Goal: Task Accomplishment & Management: Manage account settings

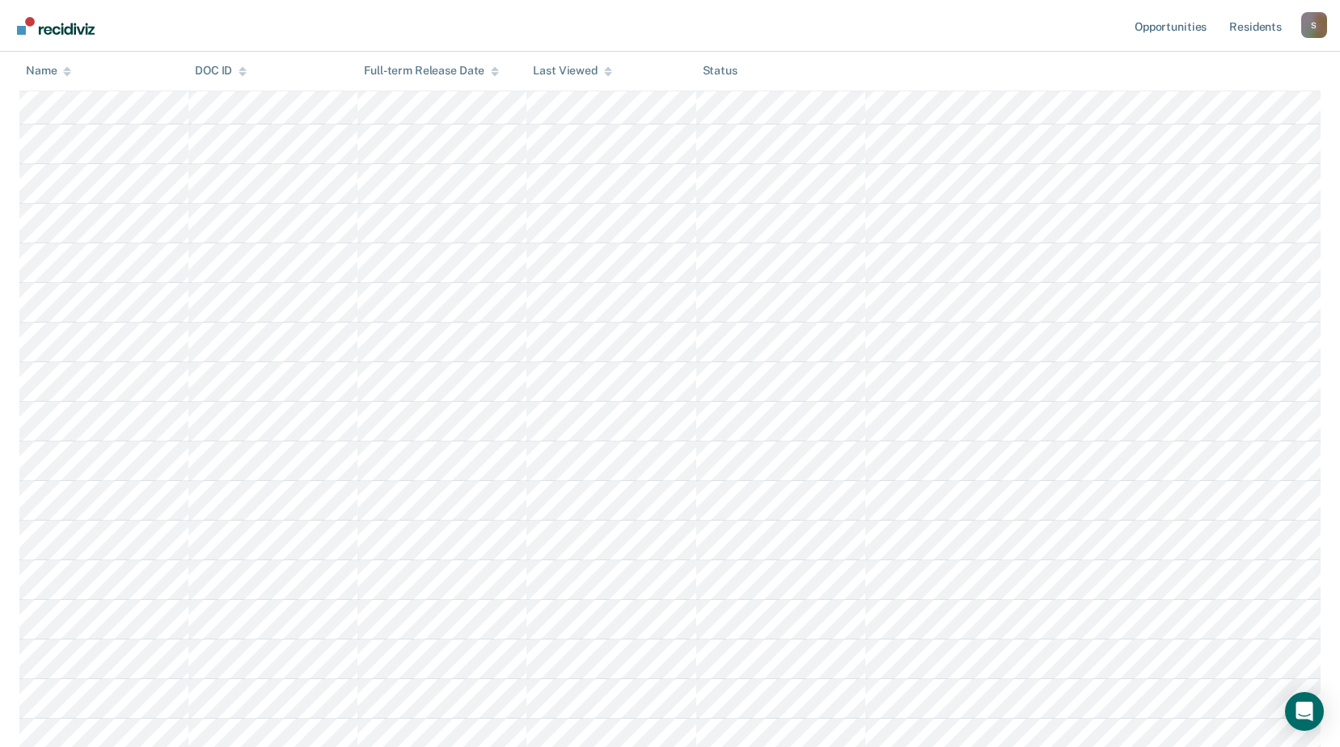
scroll to position [728, 0]
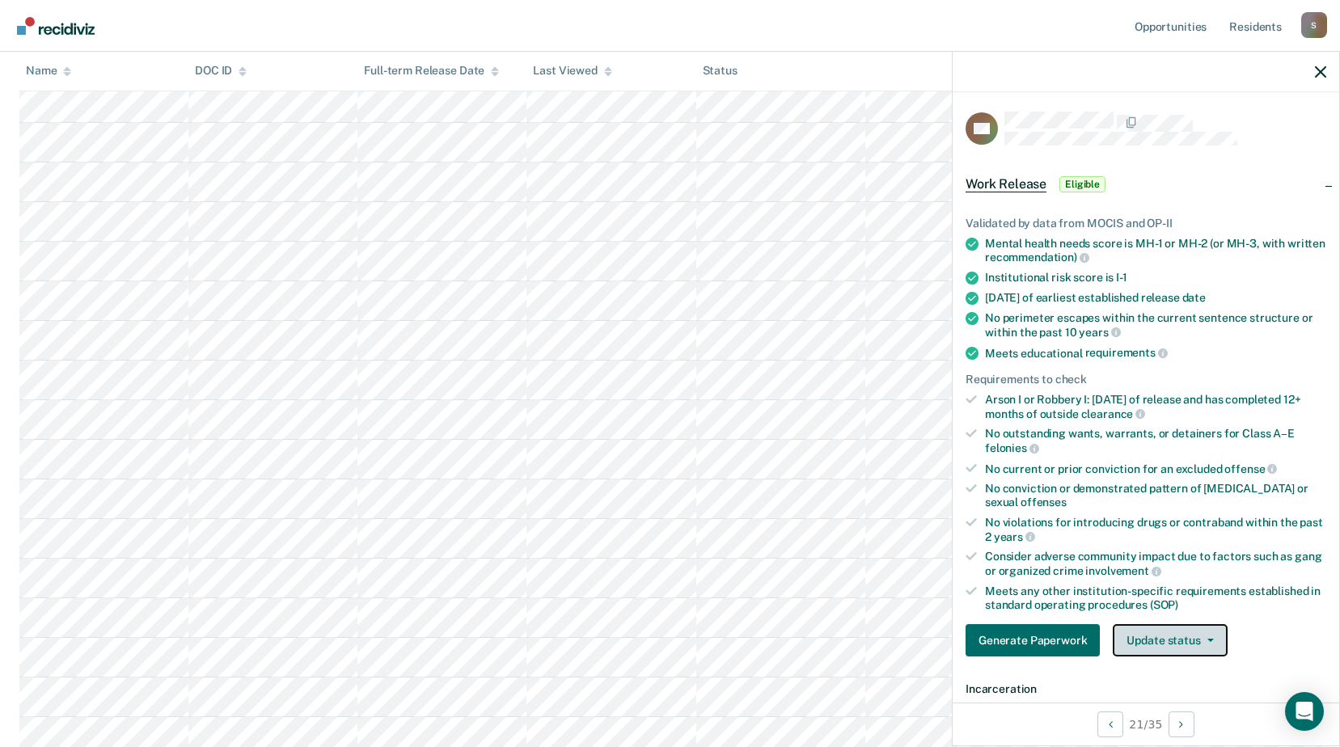
click at [1203, 644] on button "Update status" at bounding box center [1170, 640] width 114 height 32
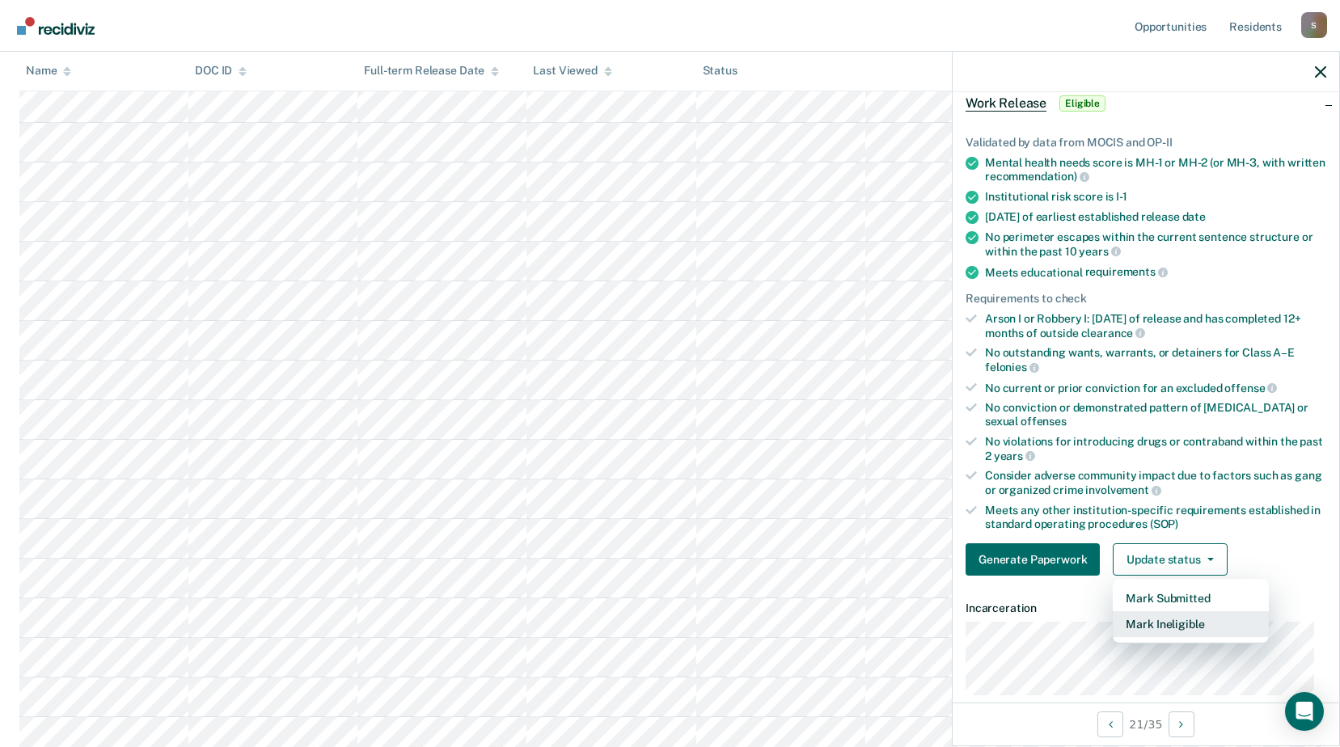
click at [1209, 635] on button "Mark Ineligible" at bounding box center [1191, 624] width 156 height 26
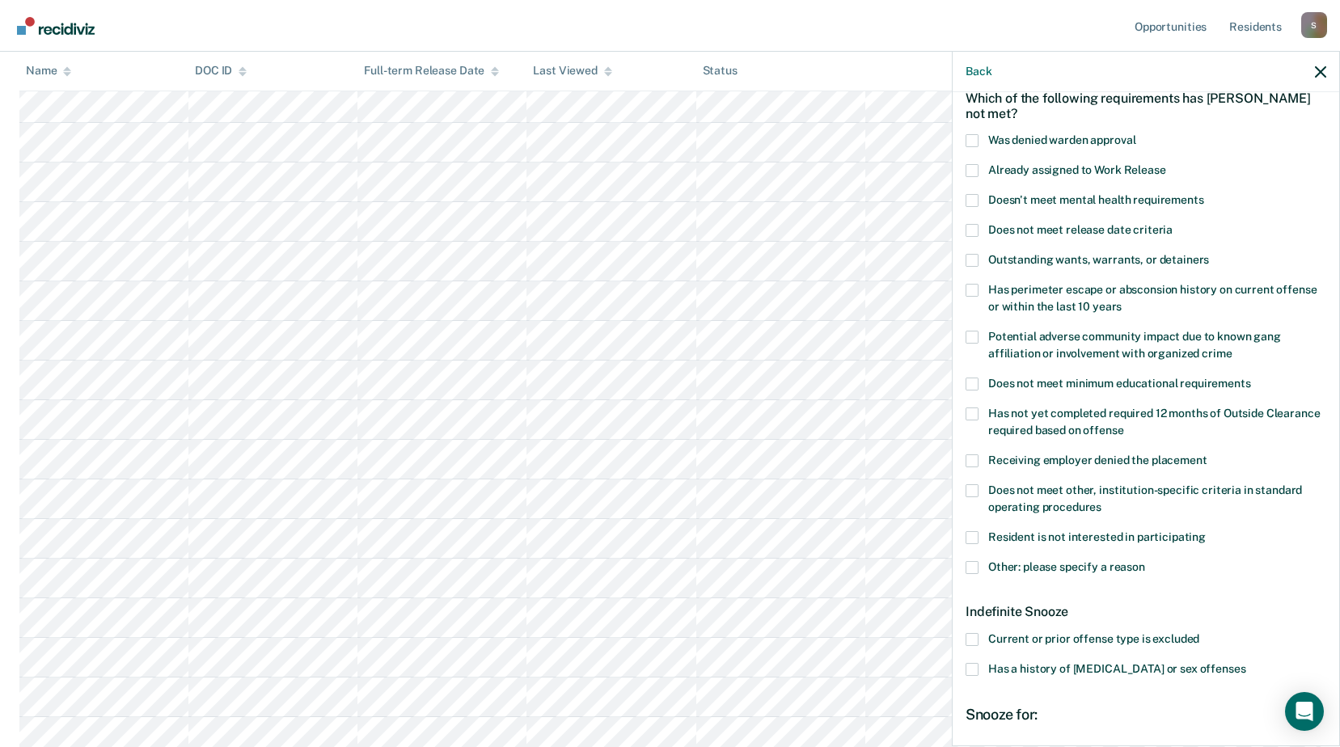
click at [1084, 532] on span "Resident is not interested in participating" at bounding box center [1097, 536] width 218 height 13
click at [1206, 531] on input "Resident is not interested in participating" at bounding box center [1206, 531] width 0 height 0
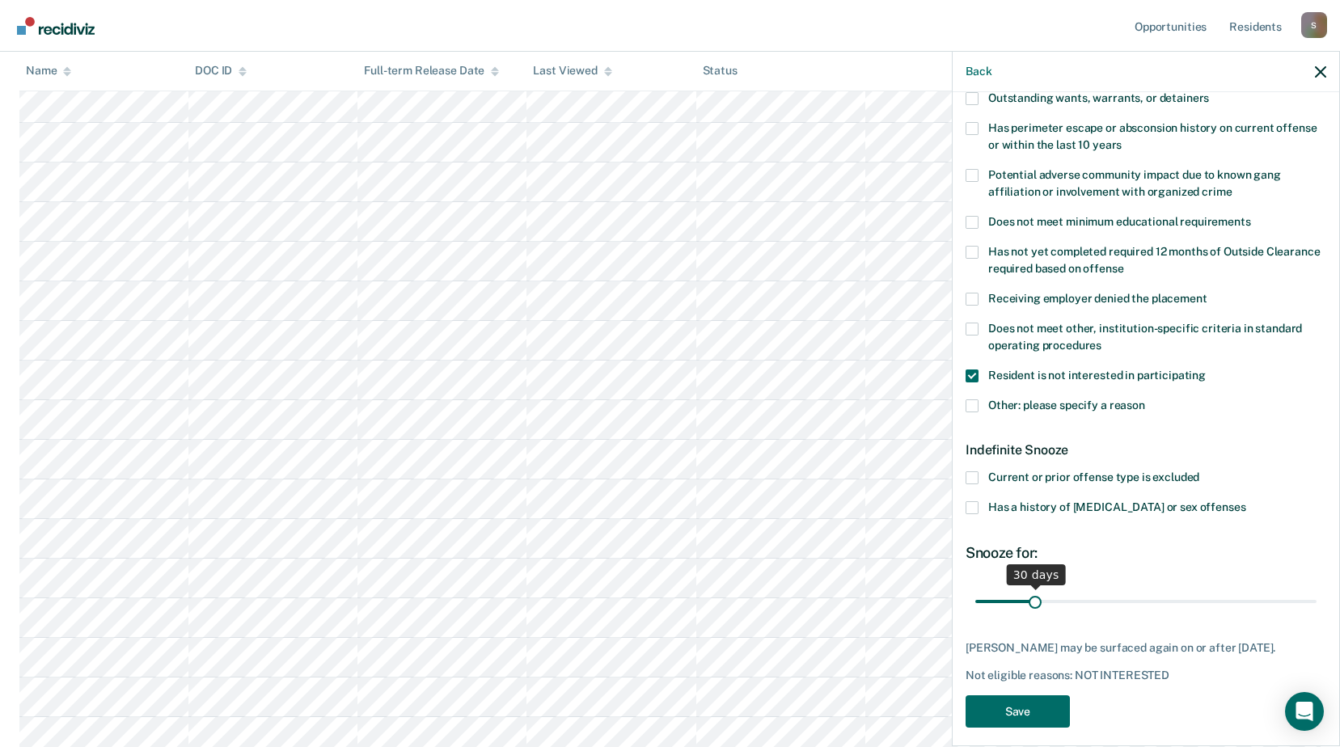
scroll to position [268, 0]
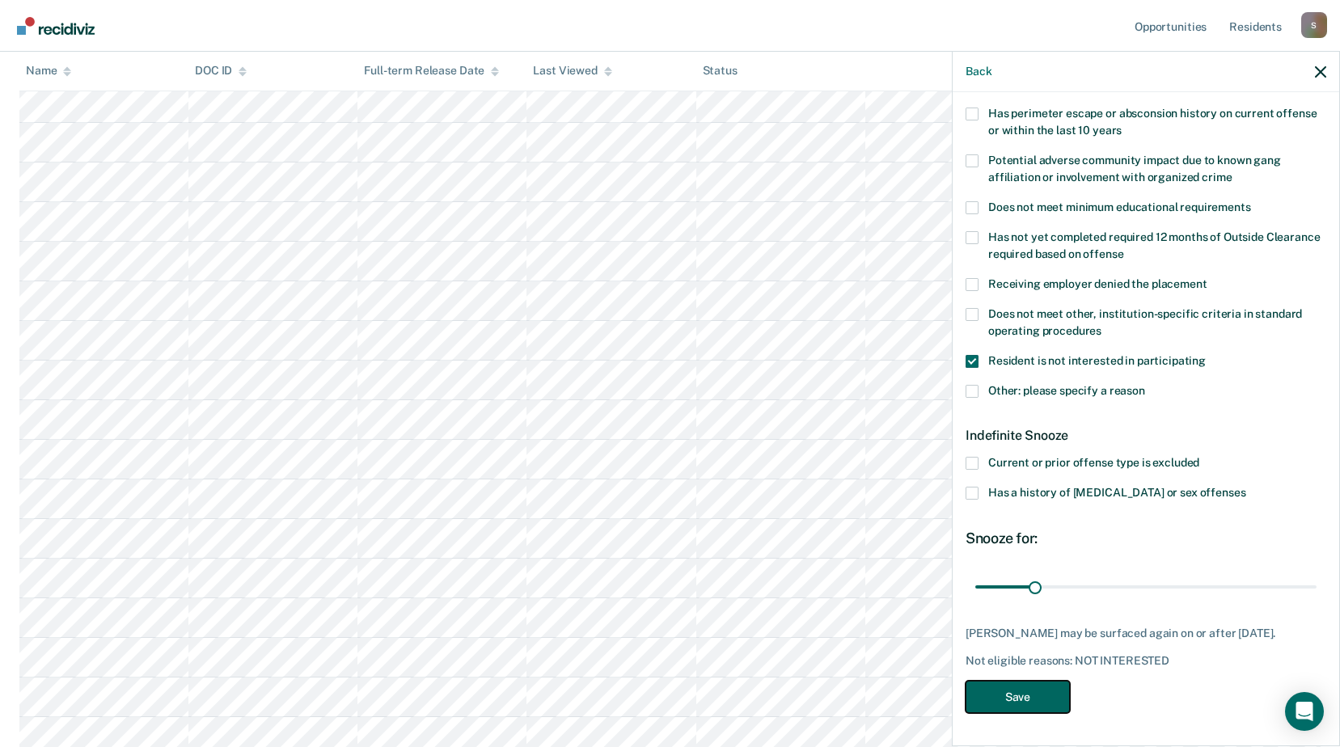
click at [1030, 692] on button "Save" at bounding box center [1017, 697] width 104 height 33
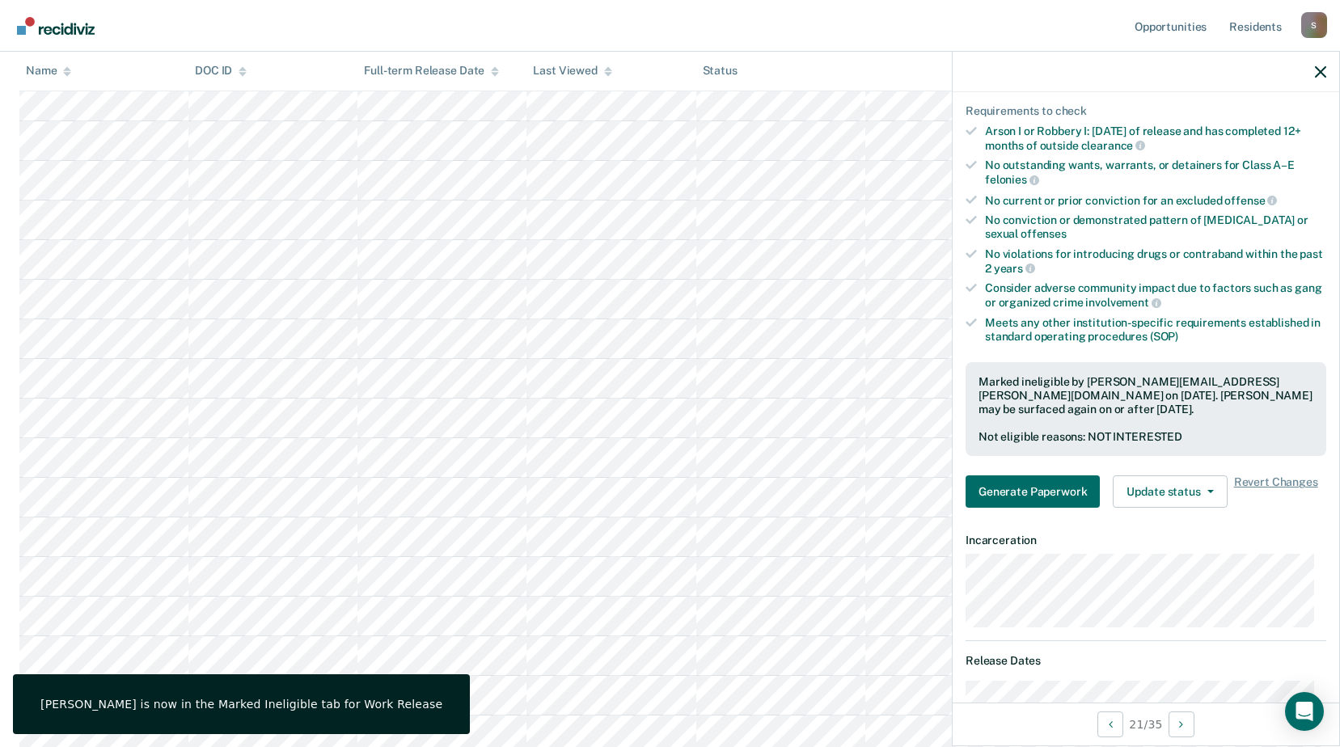
scroll to position [889, 0]
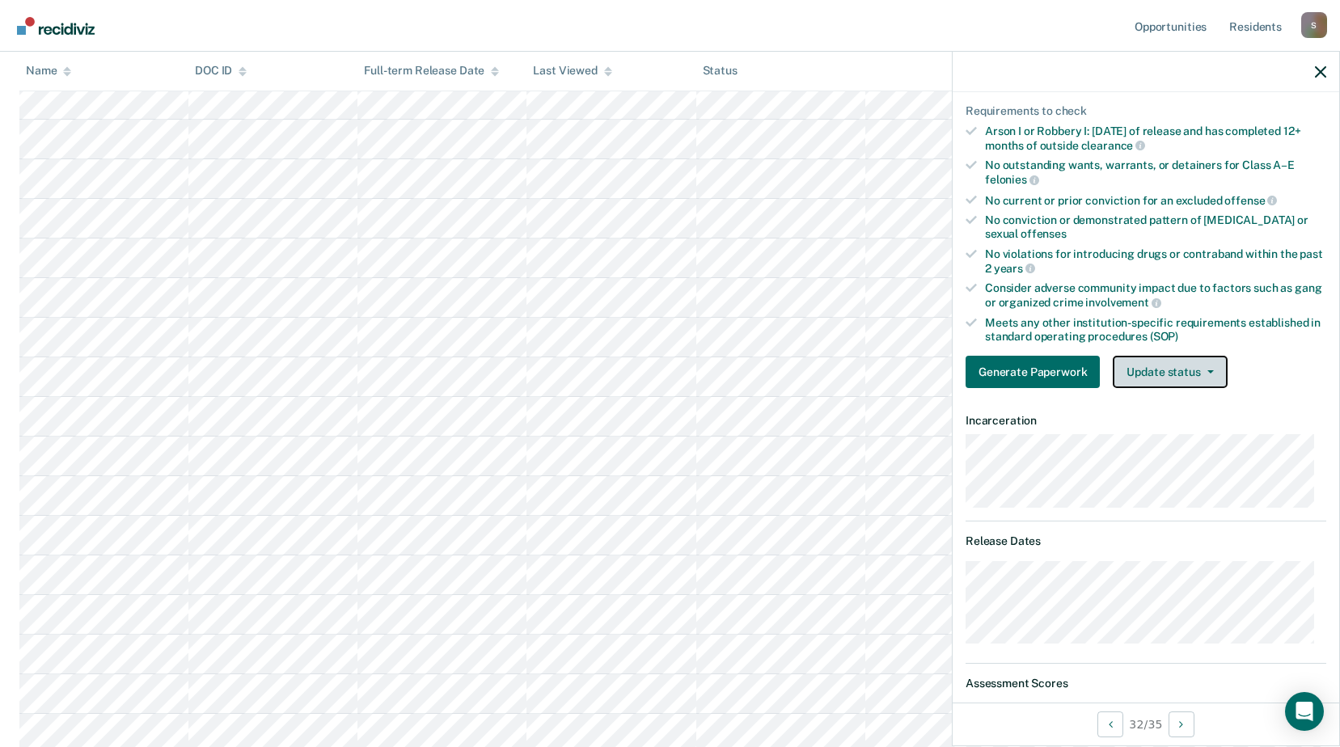
click at [1206, 367] on button "Update status" at bounding box center [1170, 372] width 114 height 32
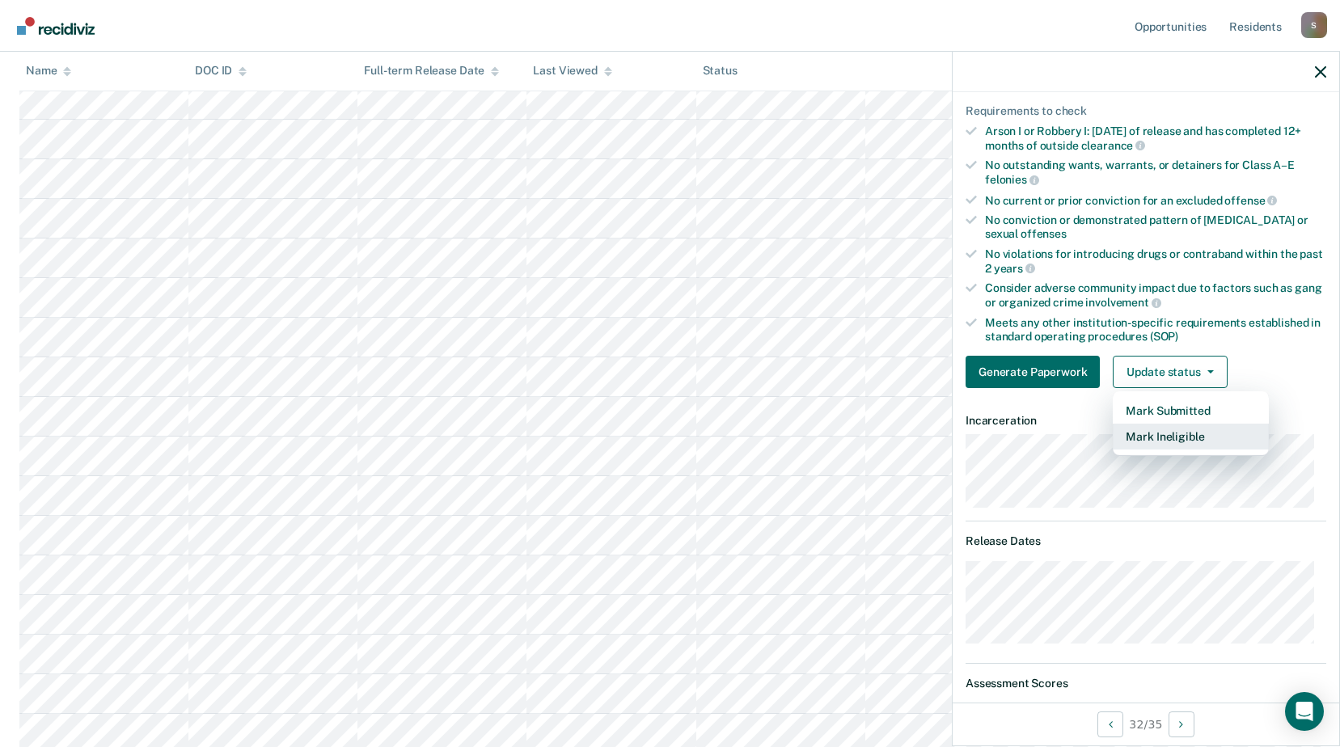
click at [1176, 440] on button "Mark Ineligible" at bounding box center [1191, 437] width 156 height 26
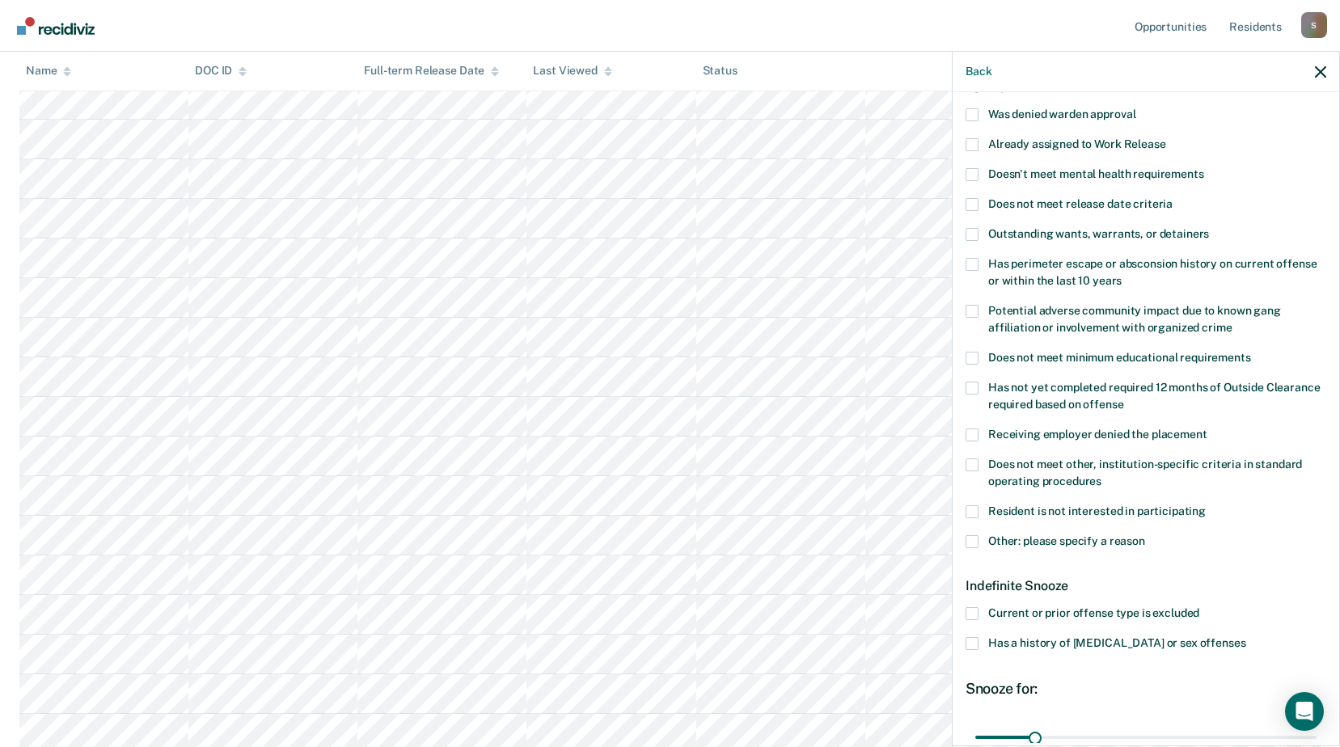
scroll to position [26, 0]
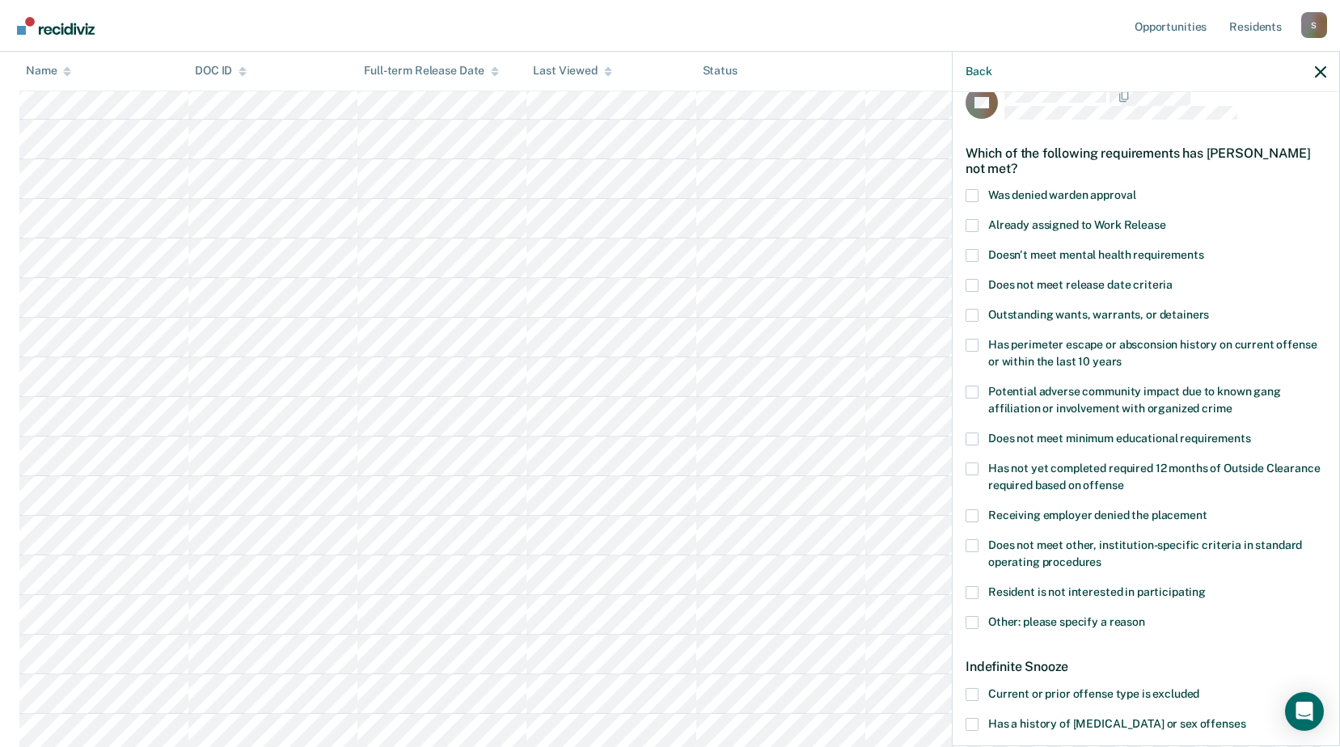
click at [1119, 618] on span "Other: please specify a reason" at bounding box center [1066, 621] width 157 height 13
click at [1145, 616] on input "Other: please specify a reason" at bounding box center [1145, 616] width 0 height 0
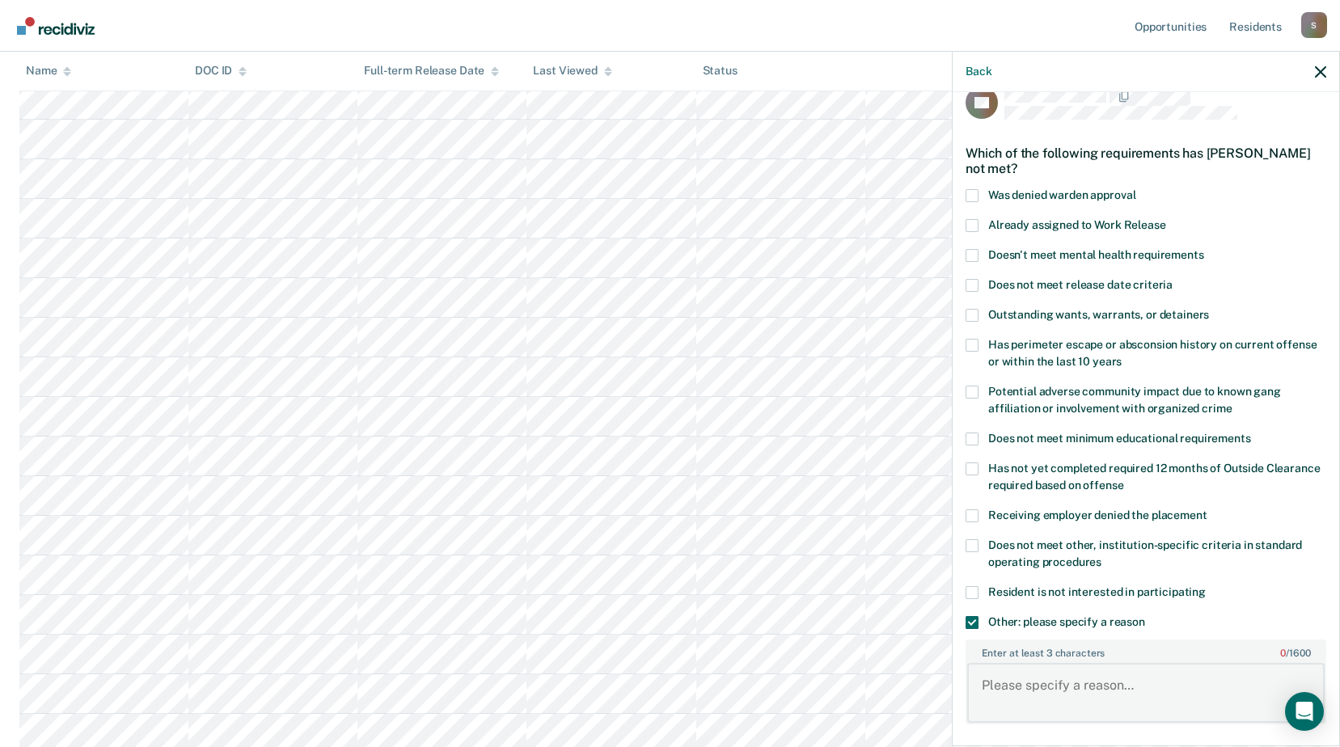
click at [1147, 692] on textarea "Enter at least 3 characters 0 / 1600" at bounding box center [1145, 693] width 357 height 60
type textarea "Original case was 1st degree murder"
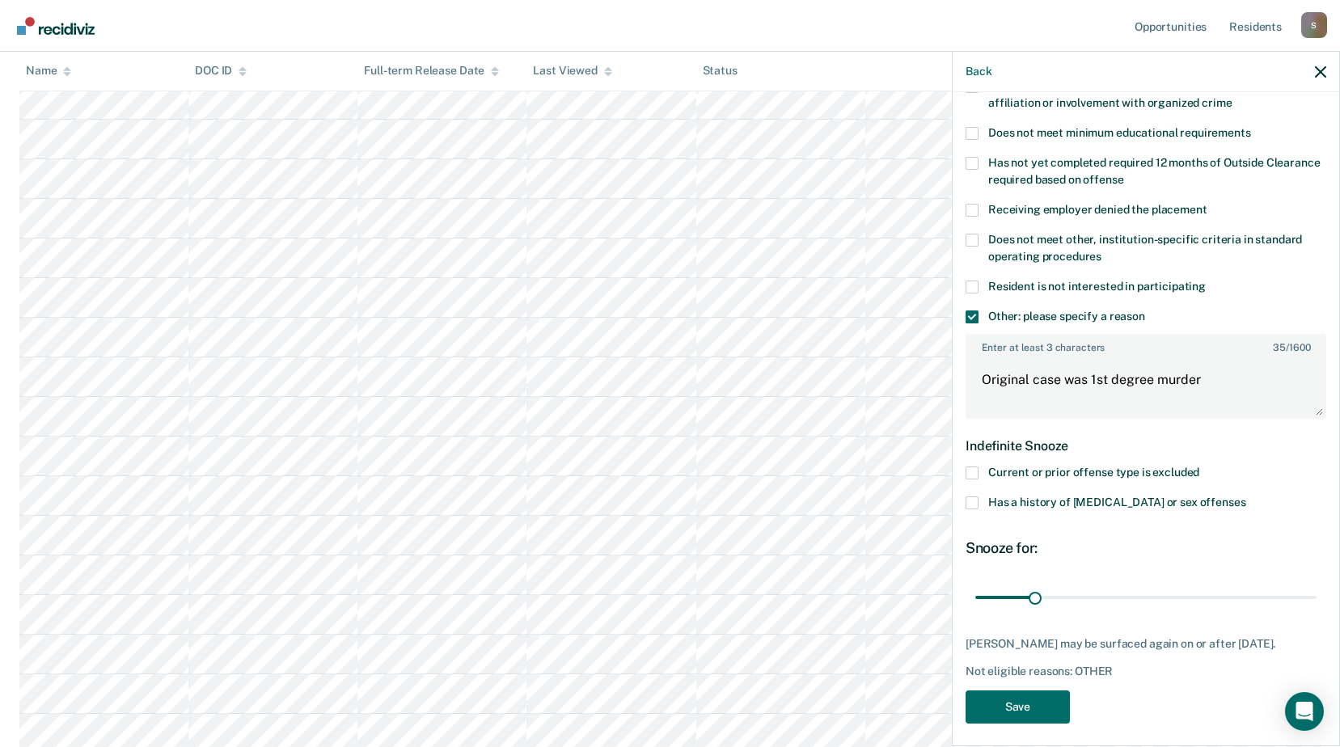
scroll to position [353, 0]
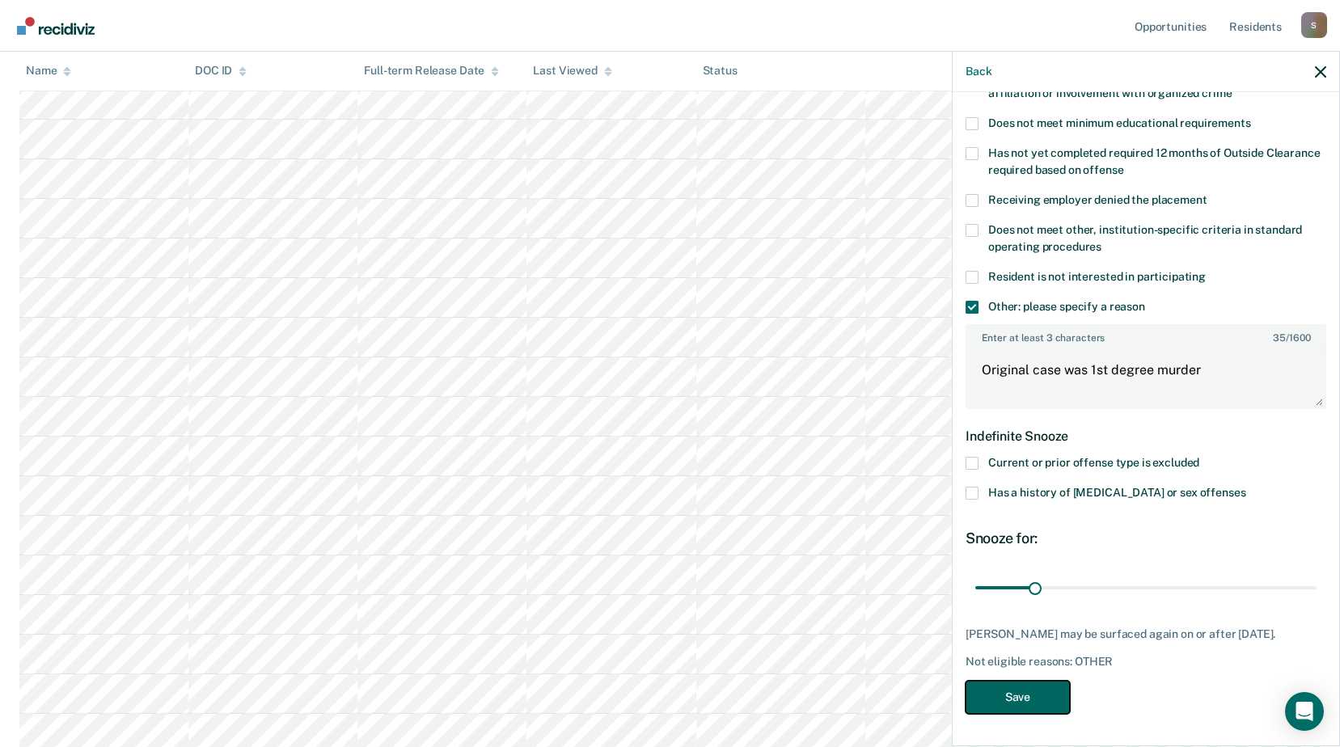
click at [1045, 695] on button "Save" at bounding box center [1017, 697] width 104 height 33
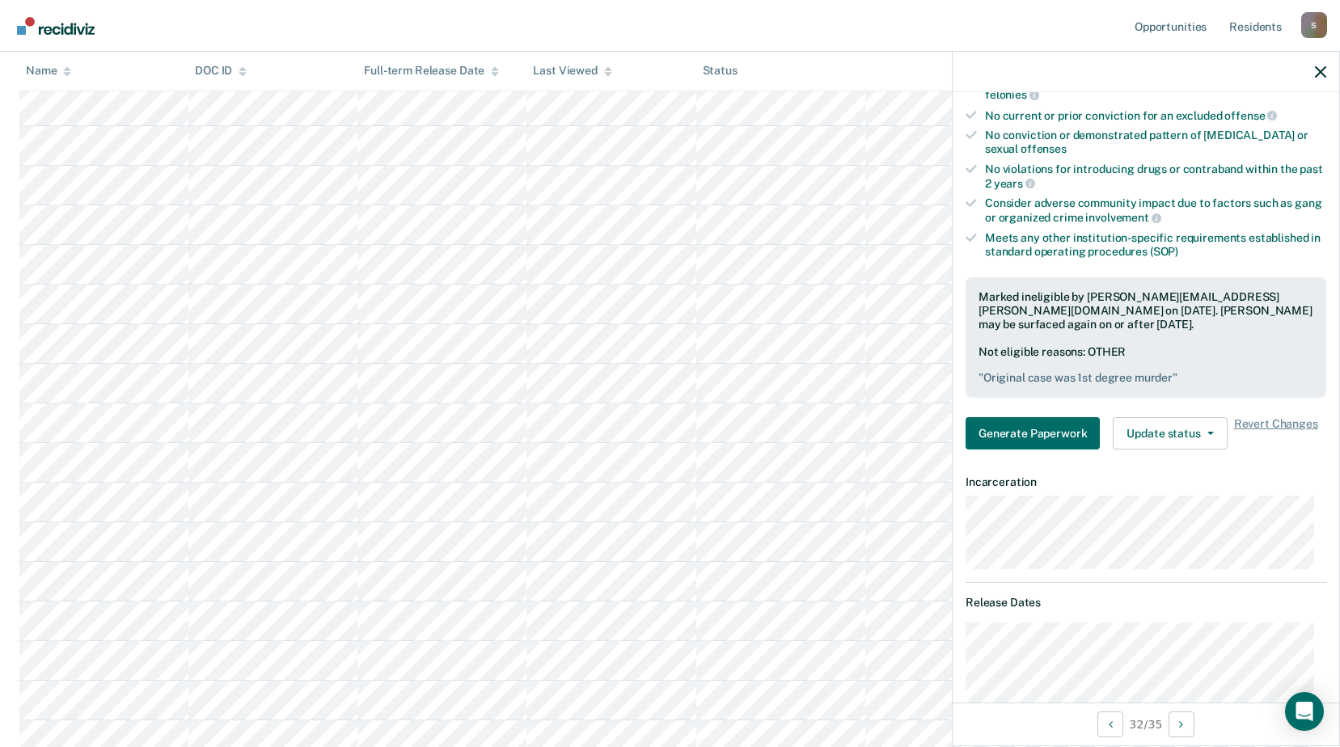
scroll to position [87, 0]
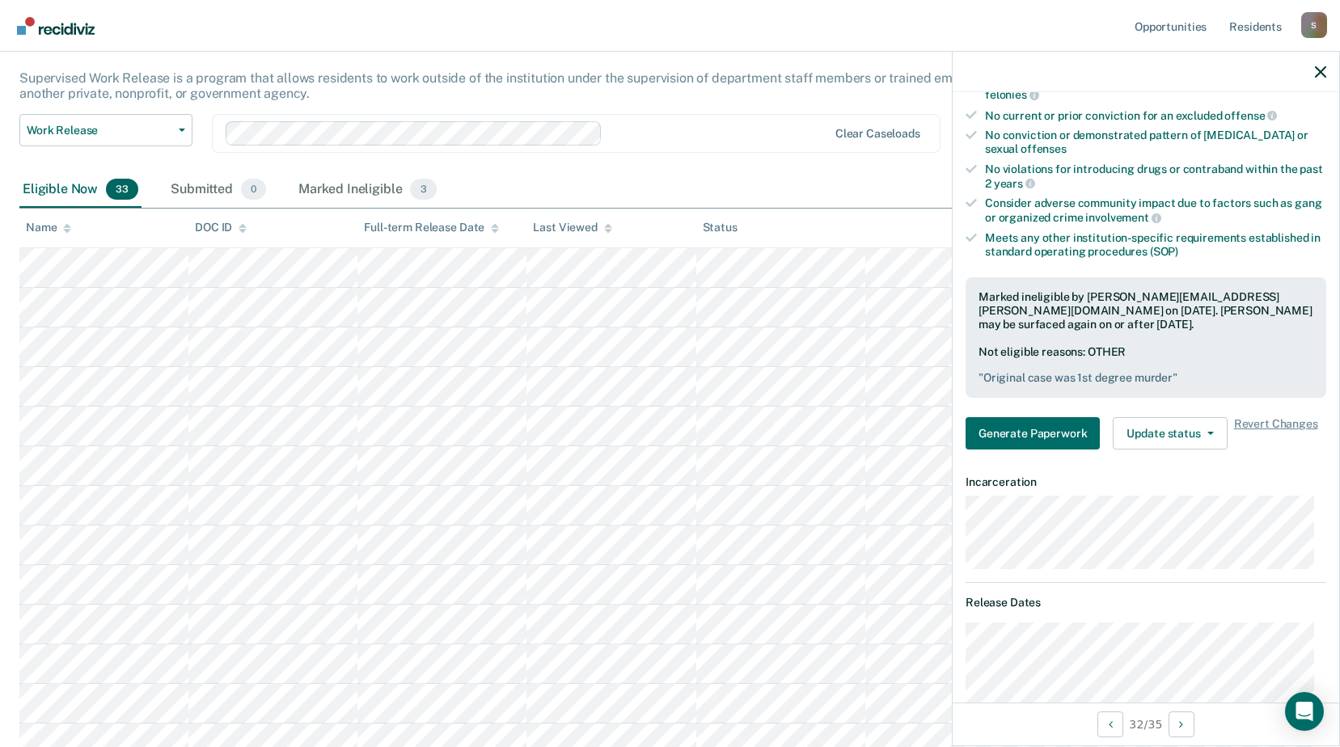
click at [647, 183] on div "Eligible Now 33 Submitted 0 Marked Ineligible 3" at bounding box center [669, 190] width 1301 height 36
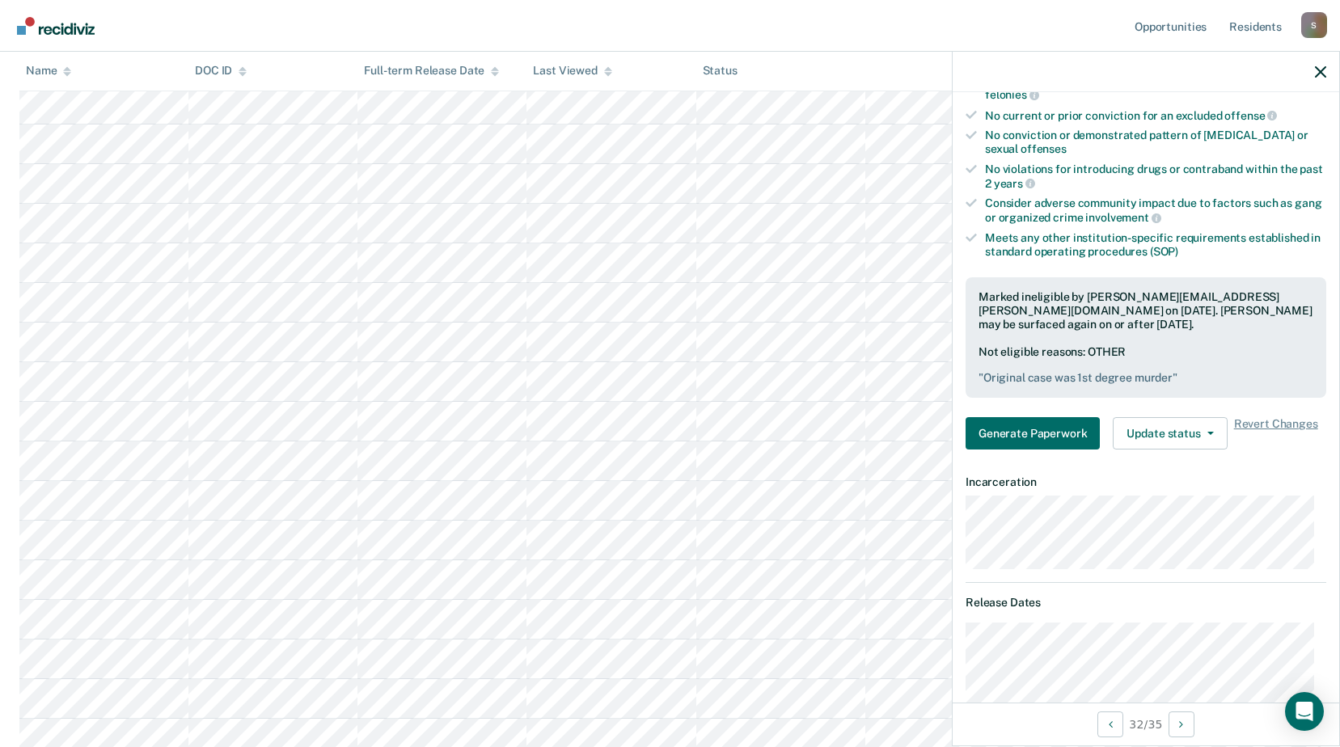
scroll to position [896, 0]
click at [527, 32] on nav "Opportunities Resident s [PERSON_NAME][EMAIL_ADDRESS][PERSON_NAME][DOMAIN_NAME]…" at bounding box center [670, 25] width 1314 height 51
click at [184, 25] on nav "Opportunities Resident s [PERSON_NAME][EMAIL_ADDRESS][PERSON_NAME][DOMAIN_NAME]…" at bounding box center [670, 25] width 1314 height 51
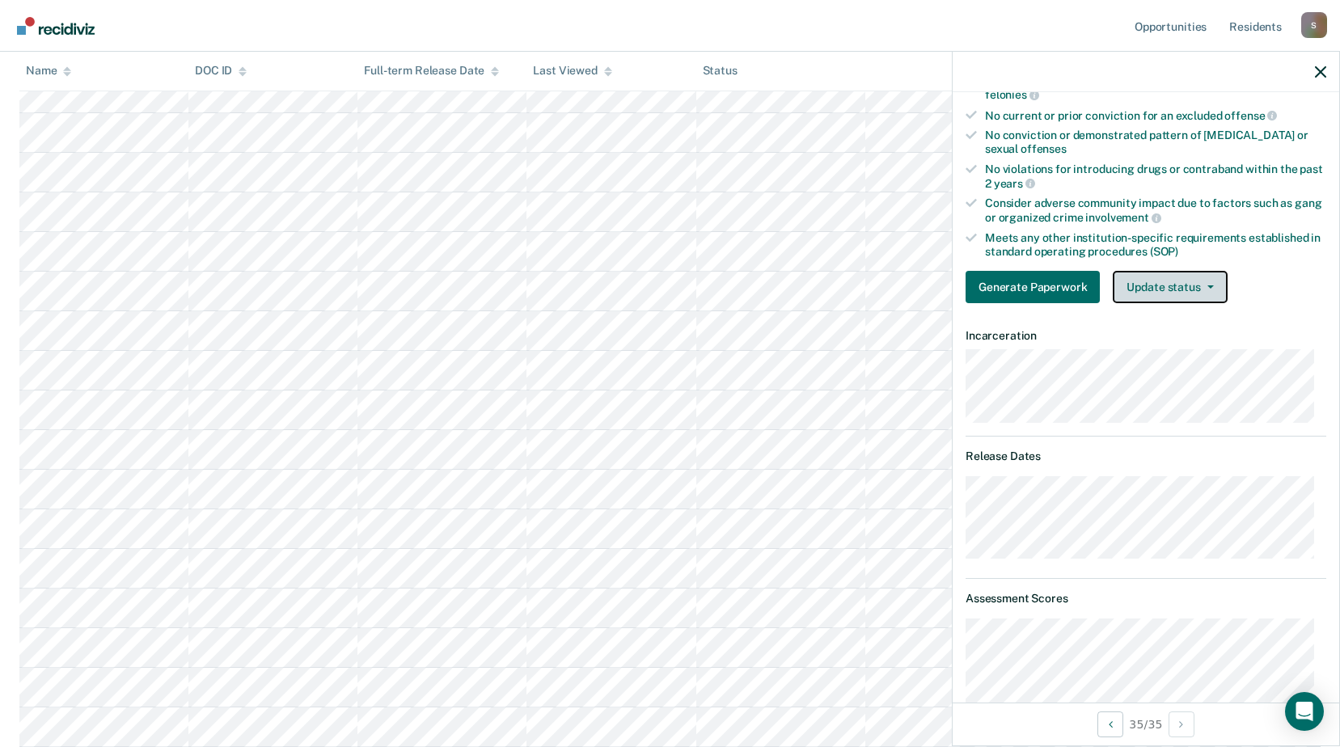
click at [1216, 289] on button "Update status" at bounding box center [1170, 287] width 114 height 32
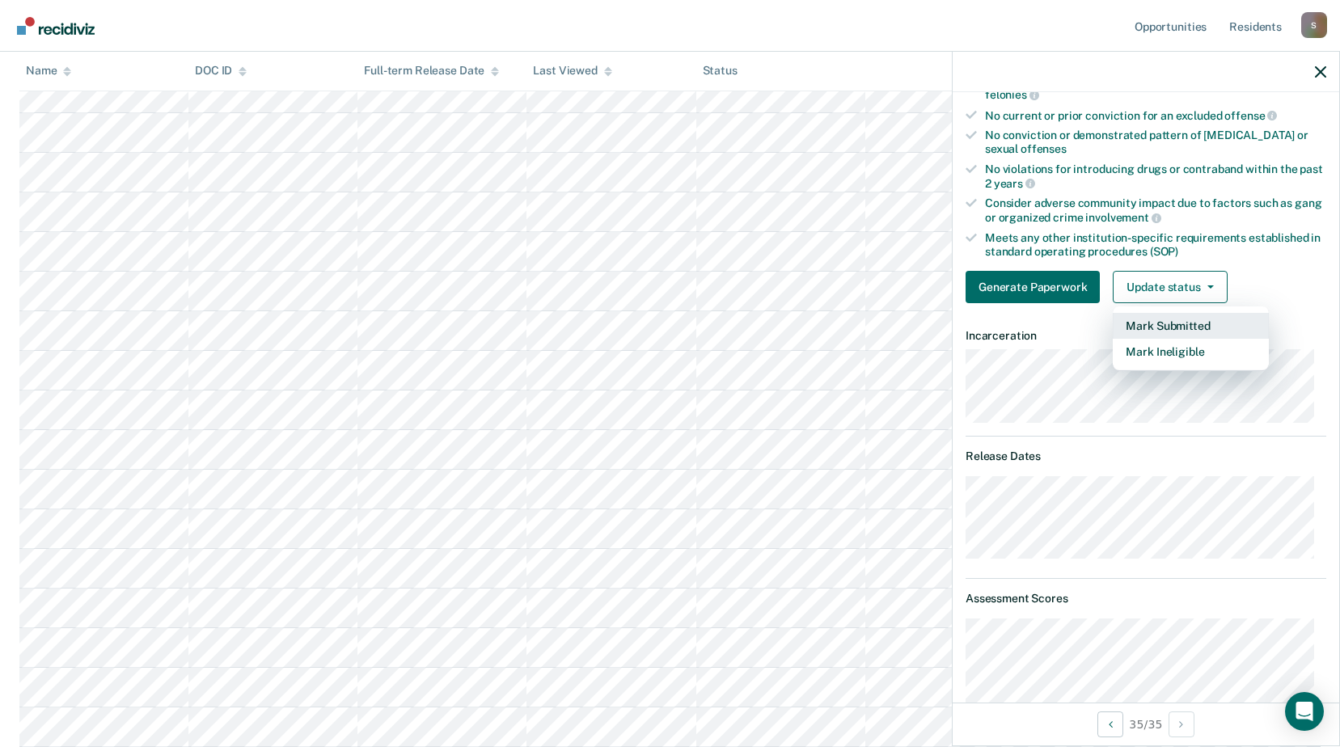
click at [1185, 324] on button "Mark Submitted" at bounding box center [1191, 326] width 156 height 26
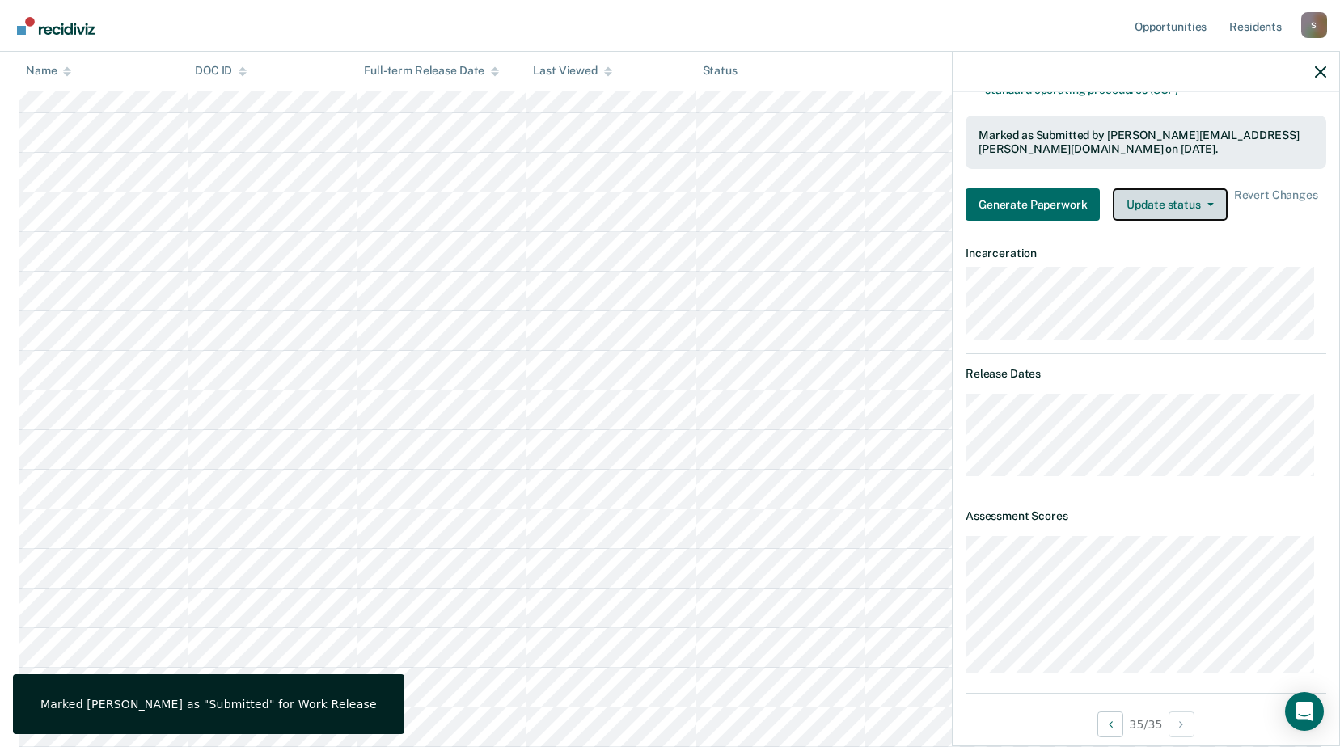
scroll to position [353, 0]
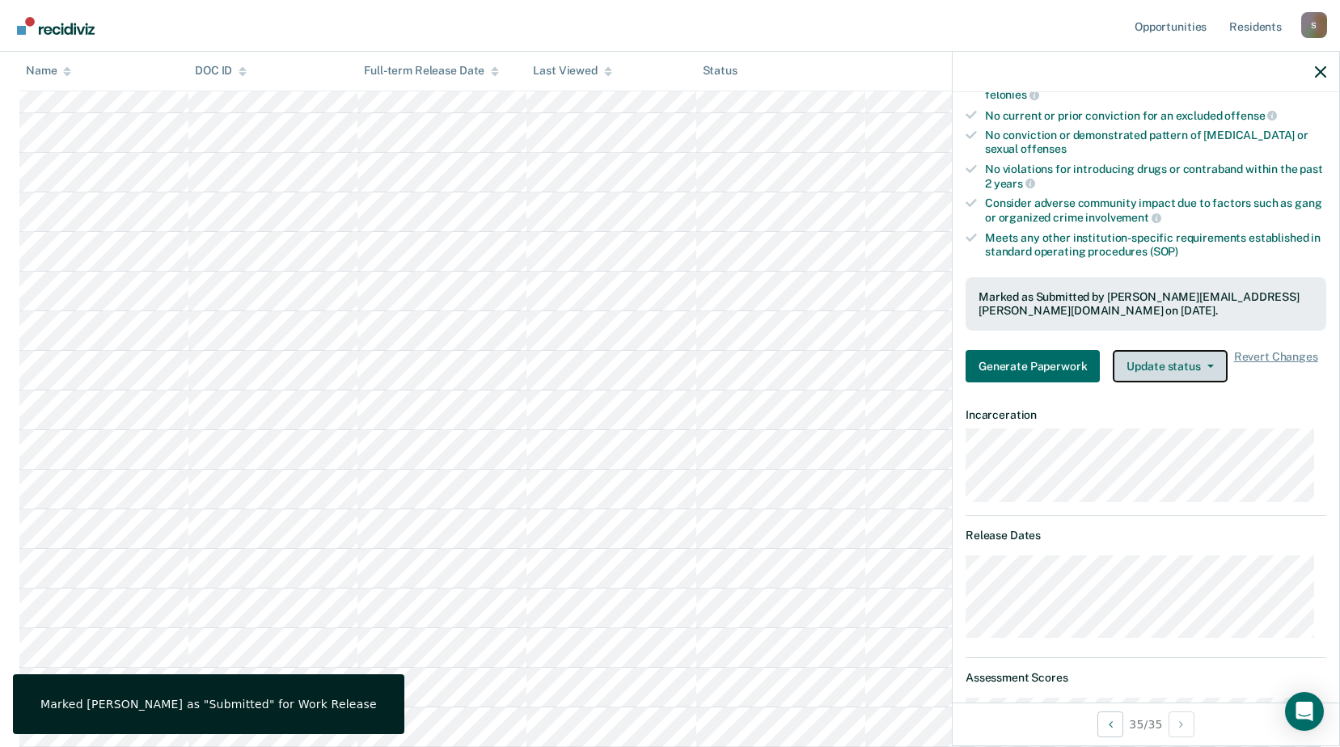
click at [1213, 369] on button "Update status" at bounding box center [1170, 366] width 114 height 32
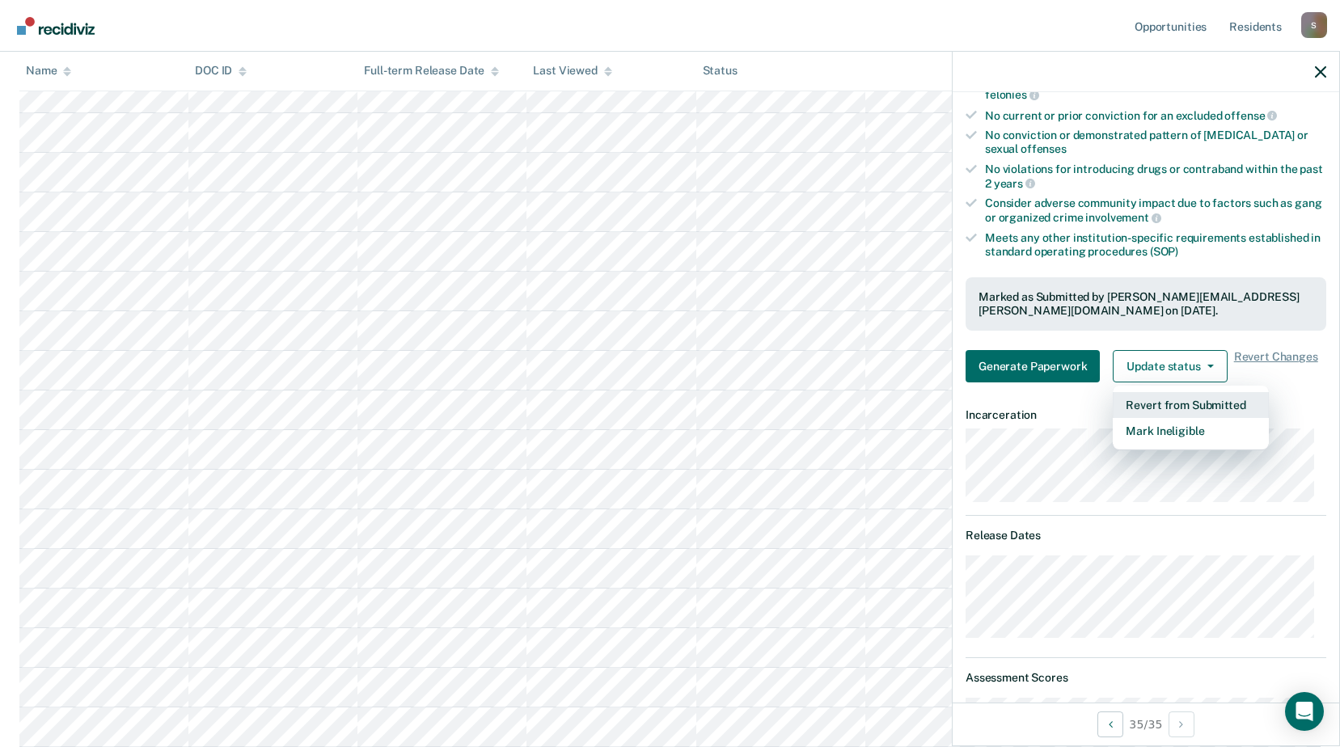
click at [1202, 403] on button "Revert from Submitted" at bounding box center [1191, 405] width 156 height 26
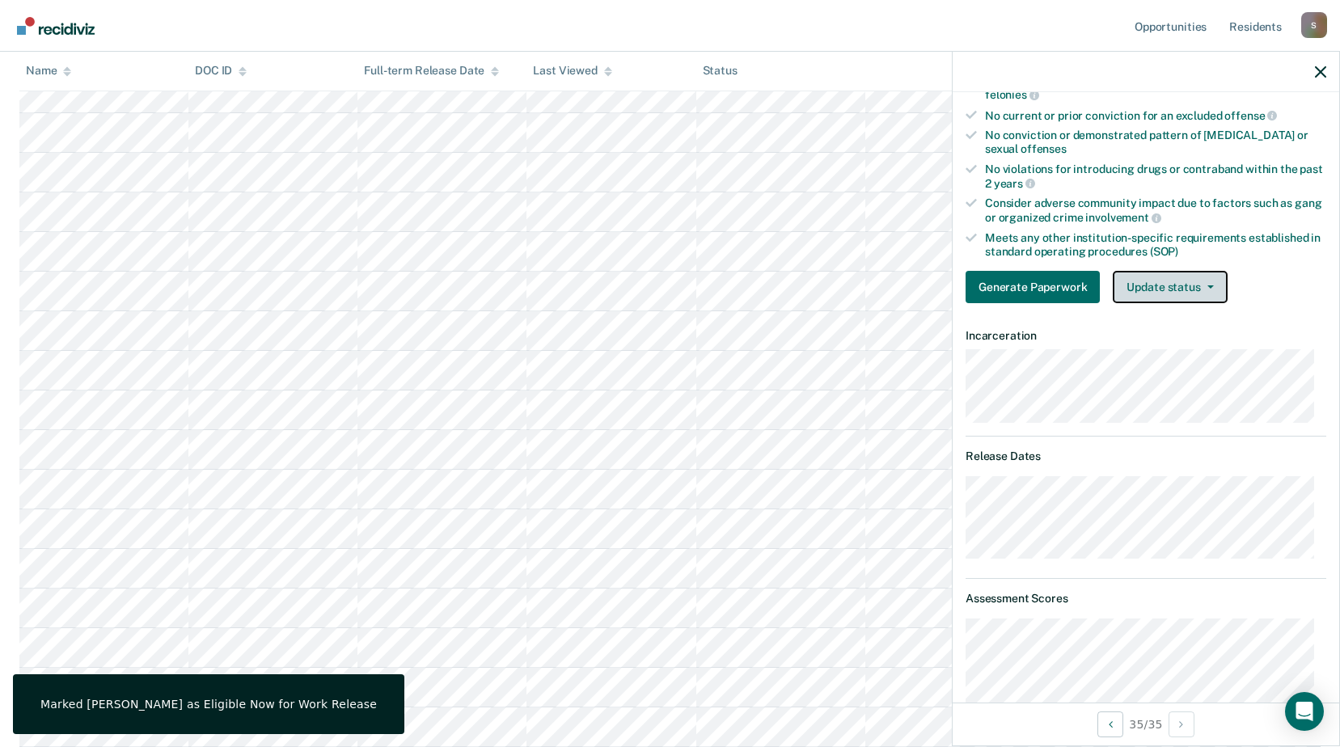
click at [1219, 282] on button "Update status" at bounding box center [1170, 287] width 114 height 32
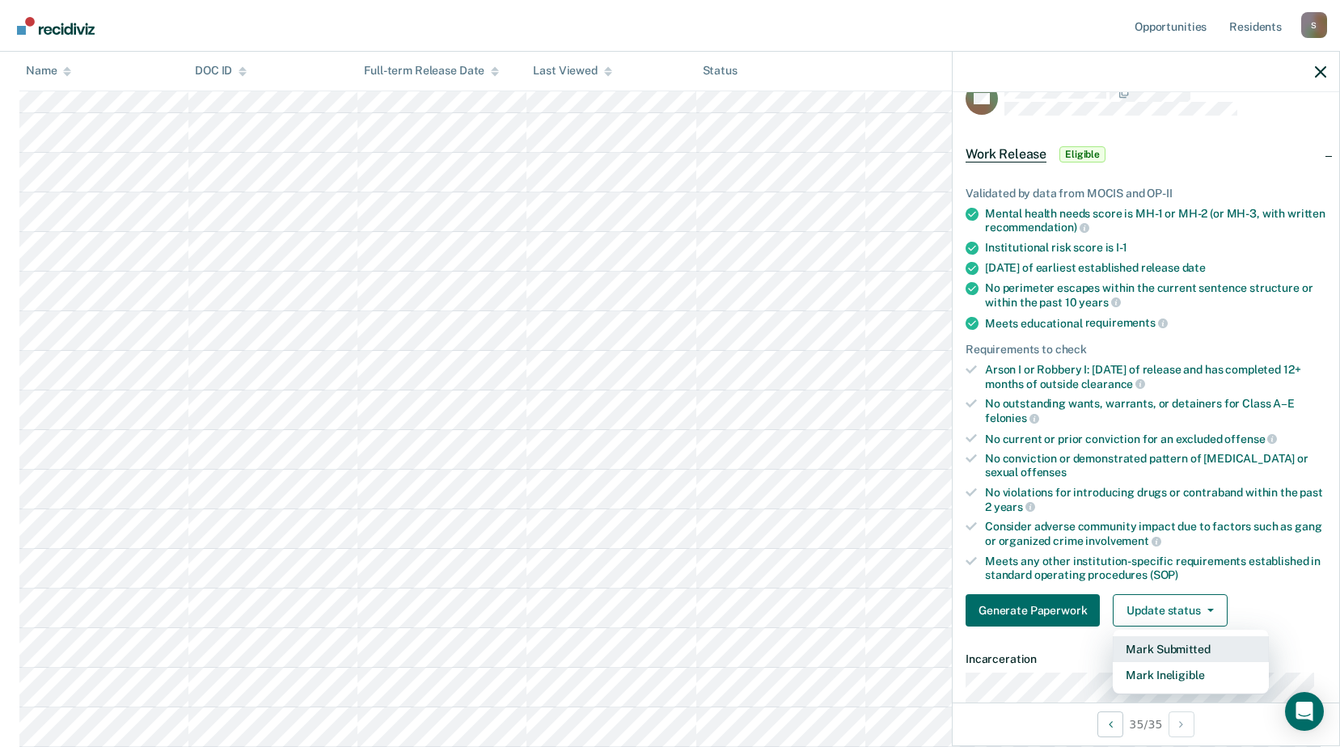
scroll to position [0, 0]
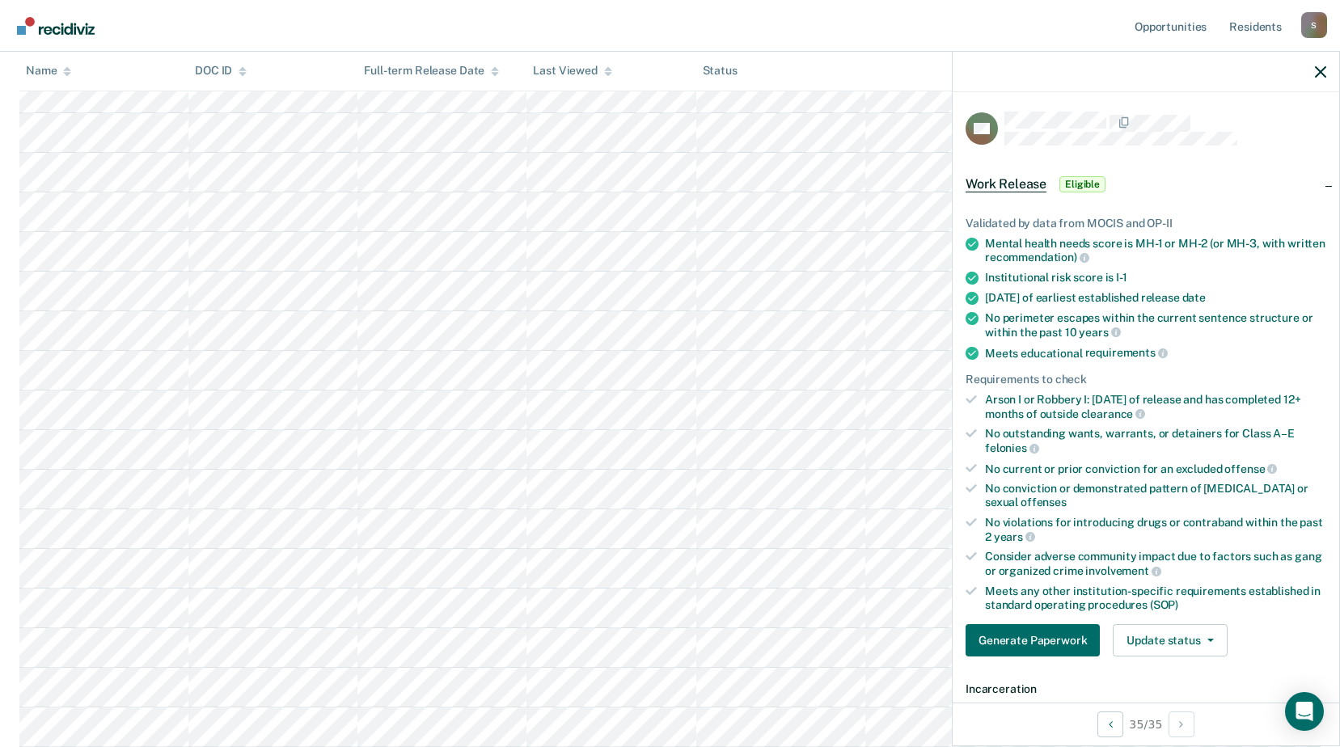
click at [1019, 185] on span "Work Release" at bounding box center [1005, 184] width 81 height 16
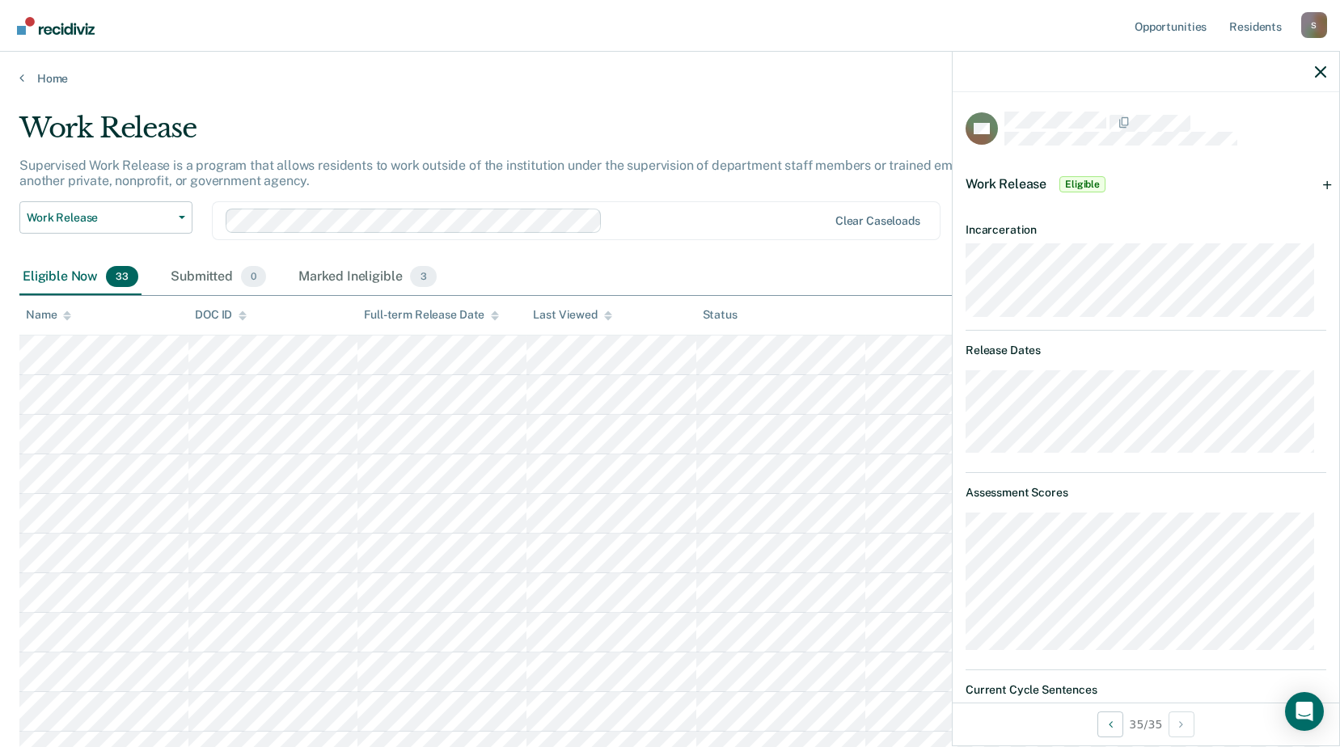
click at [1321, 78] on div at bounding box center [1146, 72] width 387 height 40
click at [1320, 72] on icon "button" at bounding box center [1320, 71] width 11 height 11
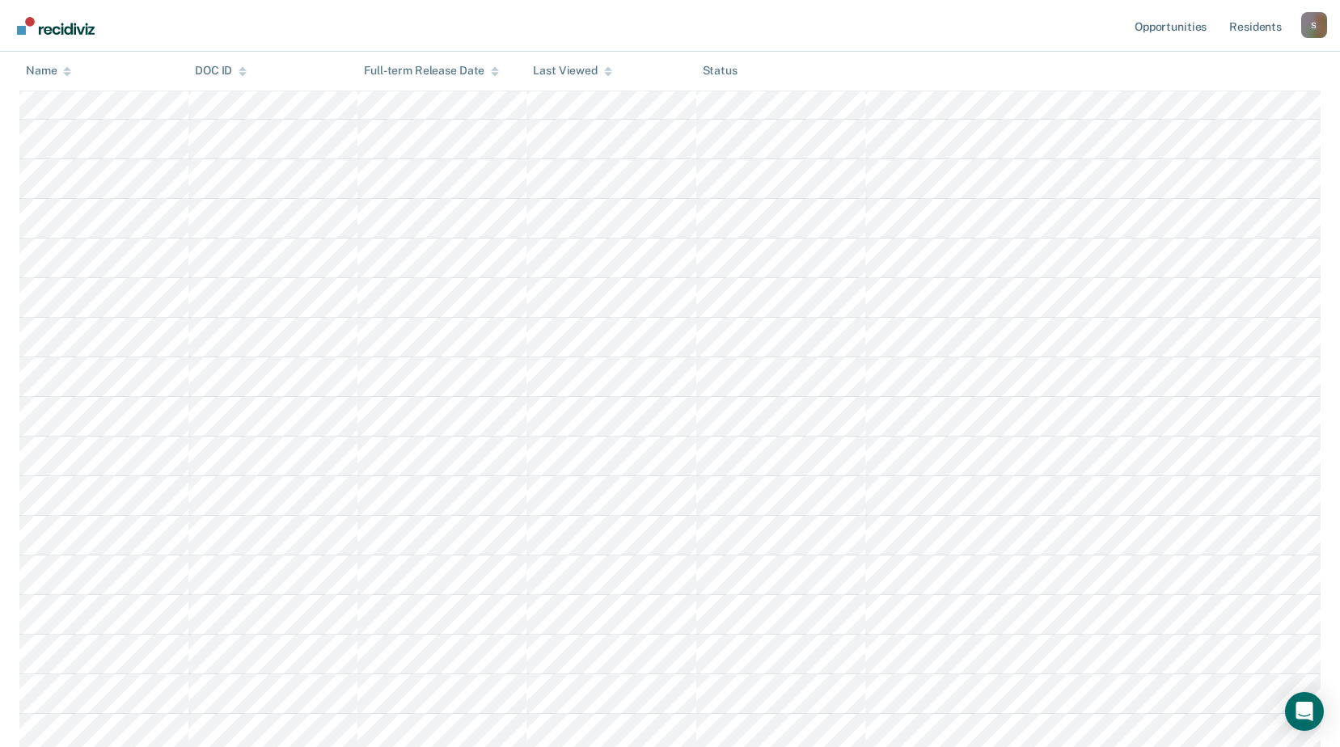
scroll to position [896, 0]
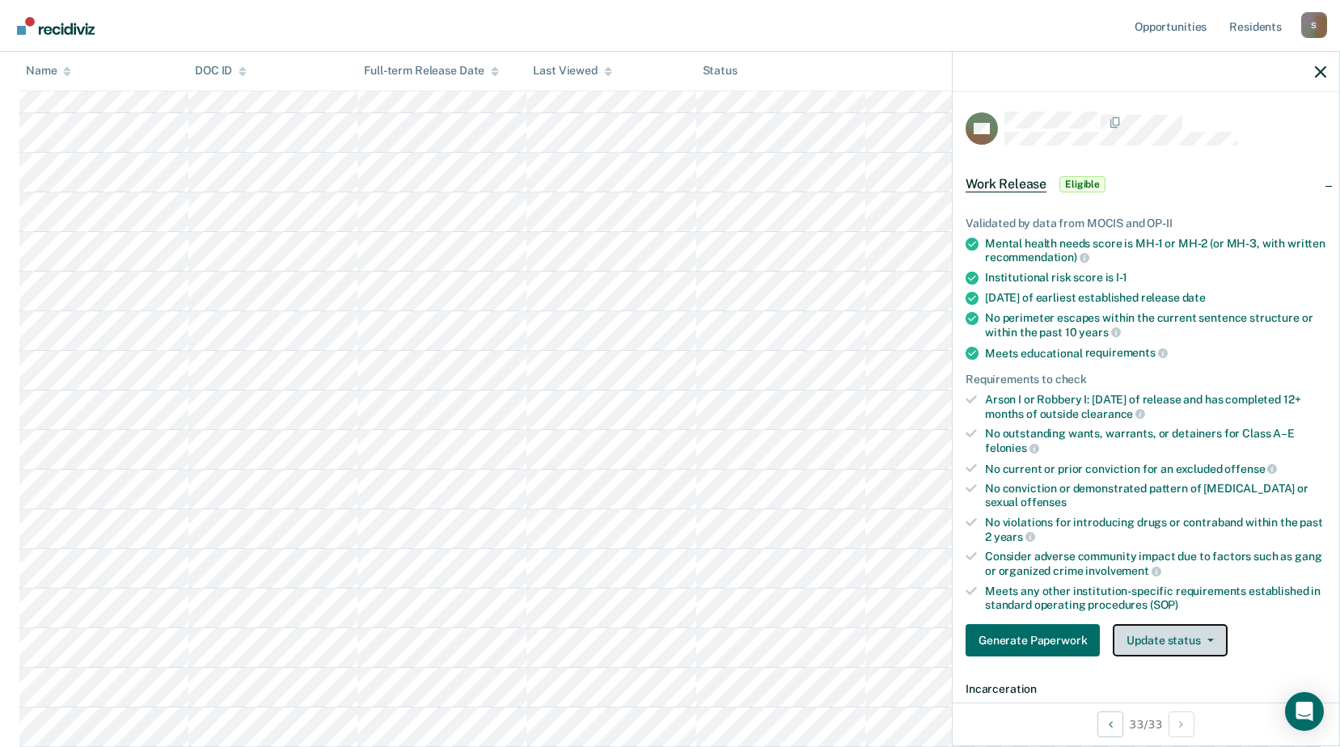
click at [1205, 650] on button "Update status" at bounding box center [1170, 640] width 114 height 32
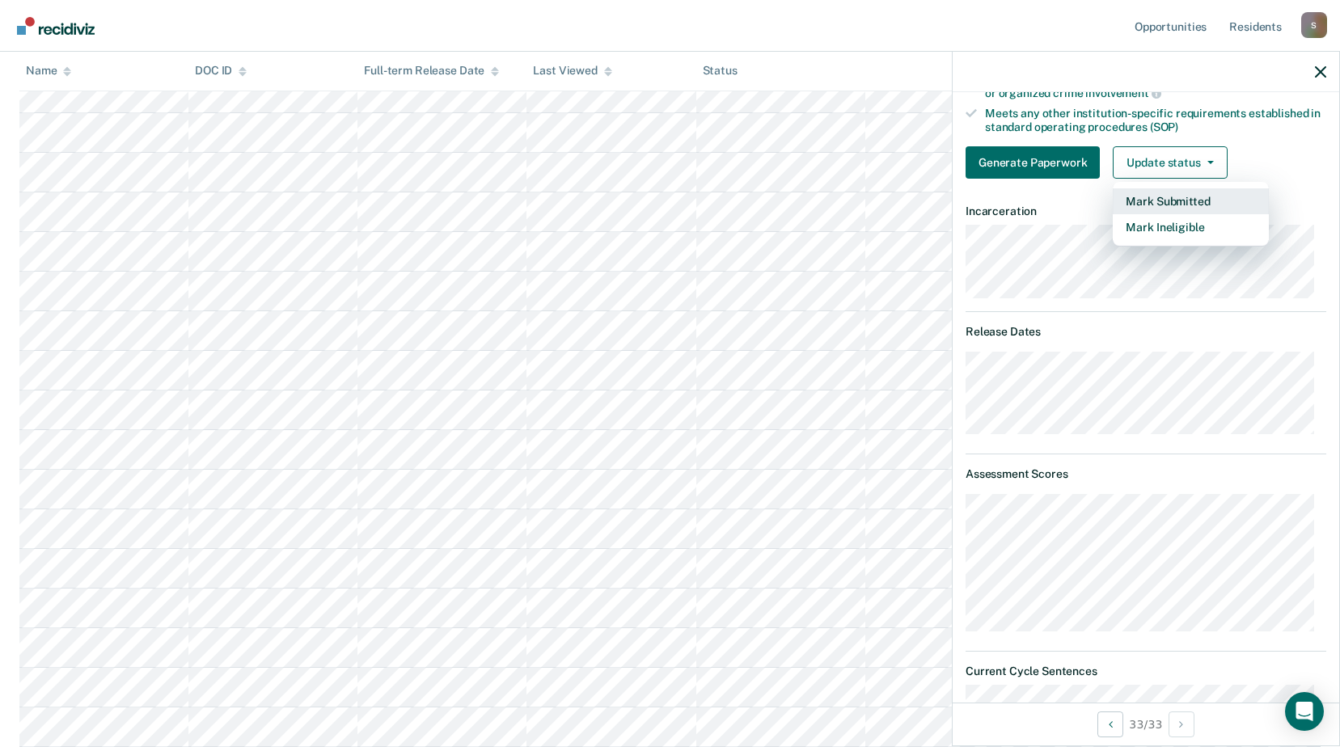
scroll to position [397, 0]
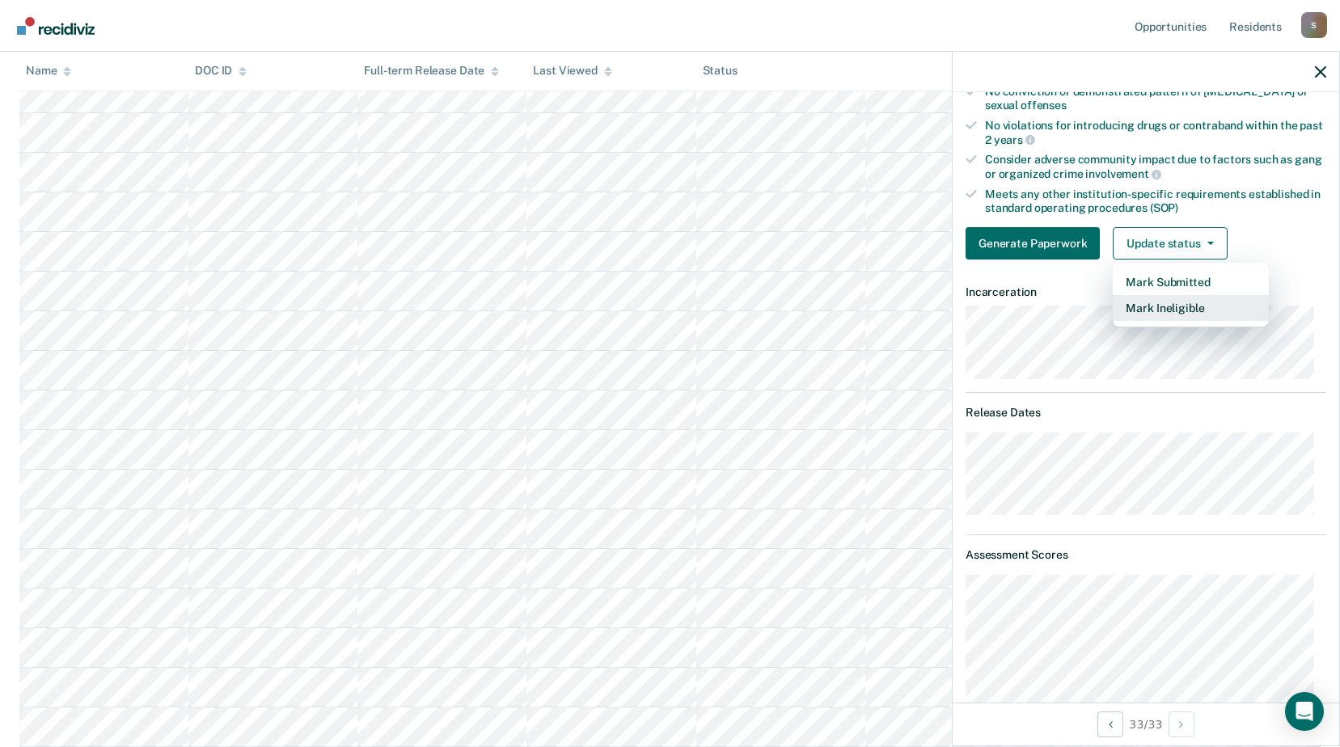
click at [1185, 299] on button "Mark Ineligible" at bounding box center [1191, 308] width 156 height 26
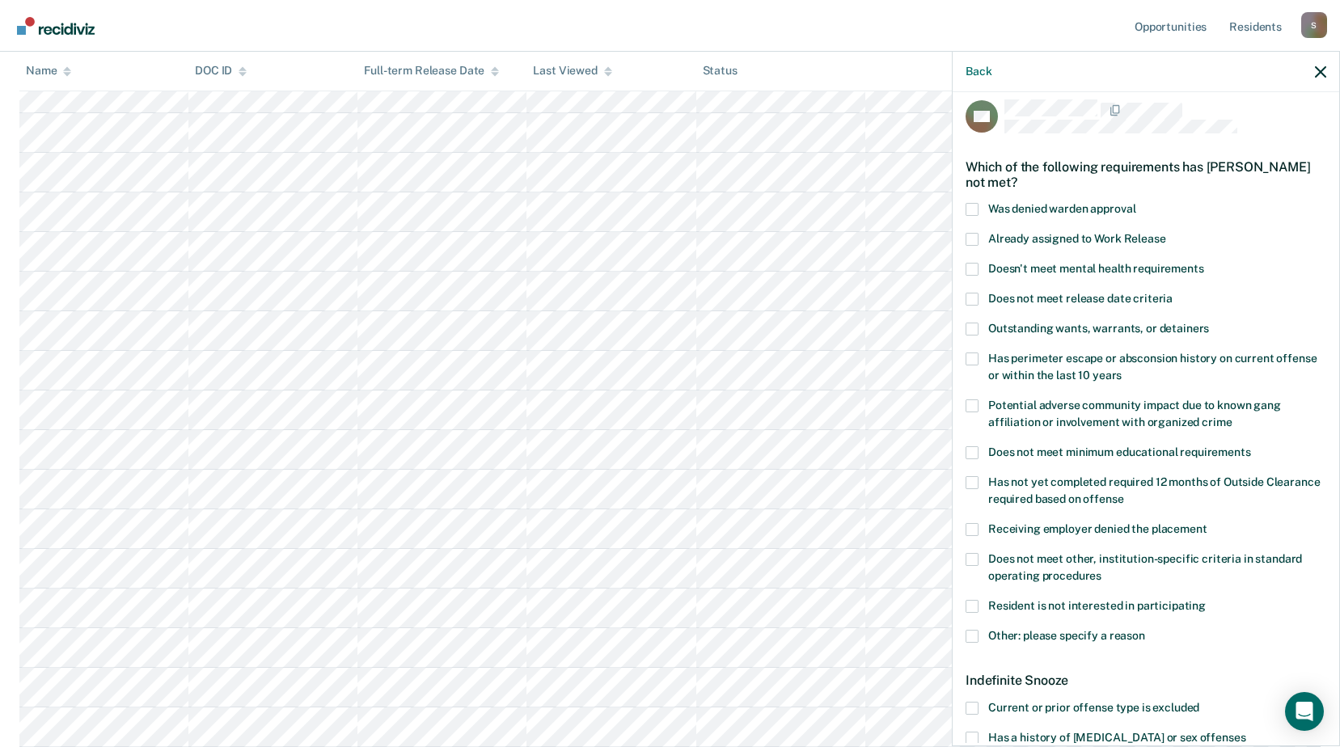
scroll to position [0, 0]
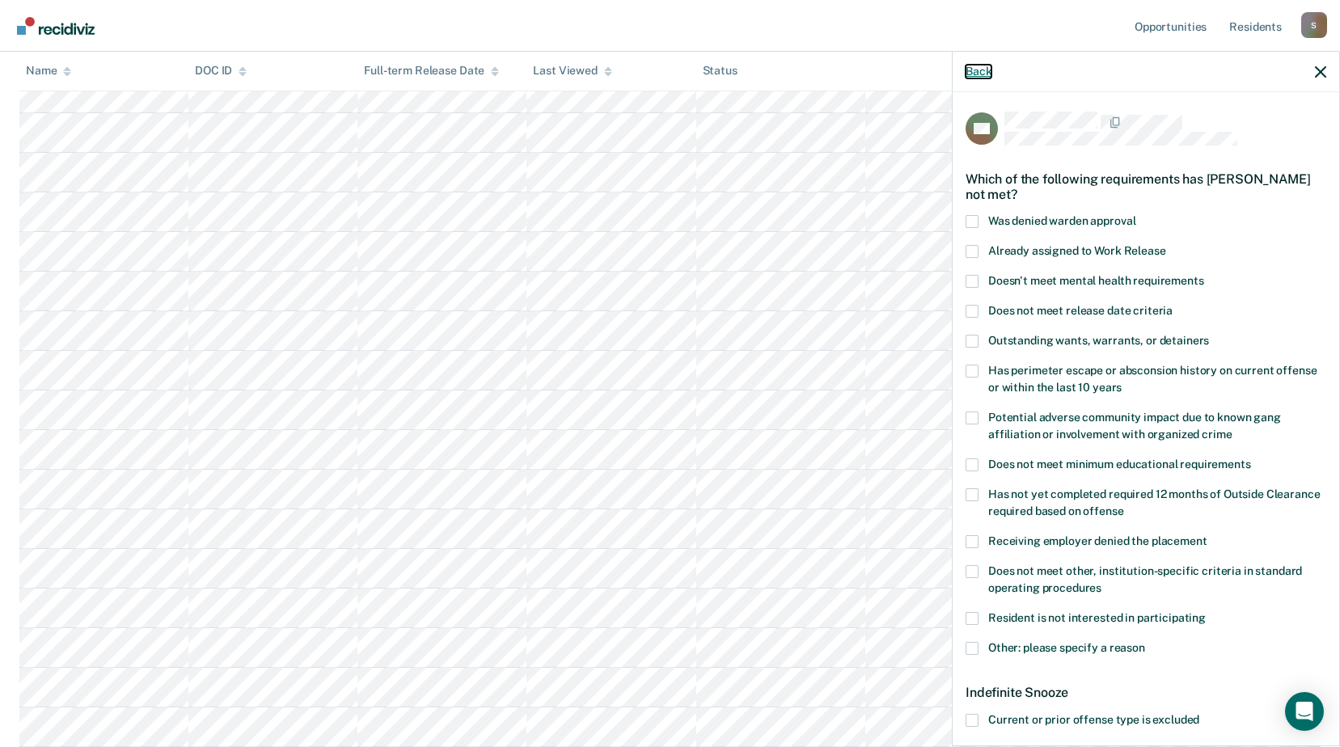
click at [985, 69] on button "Back" at bounding box center [978, 72] width 26 height 14
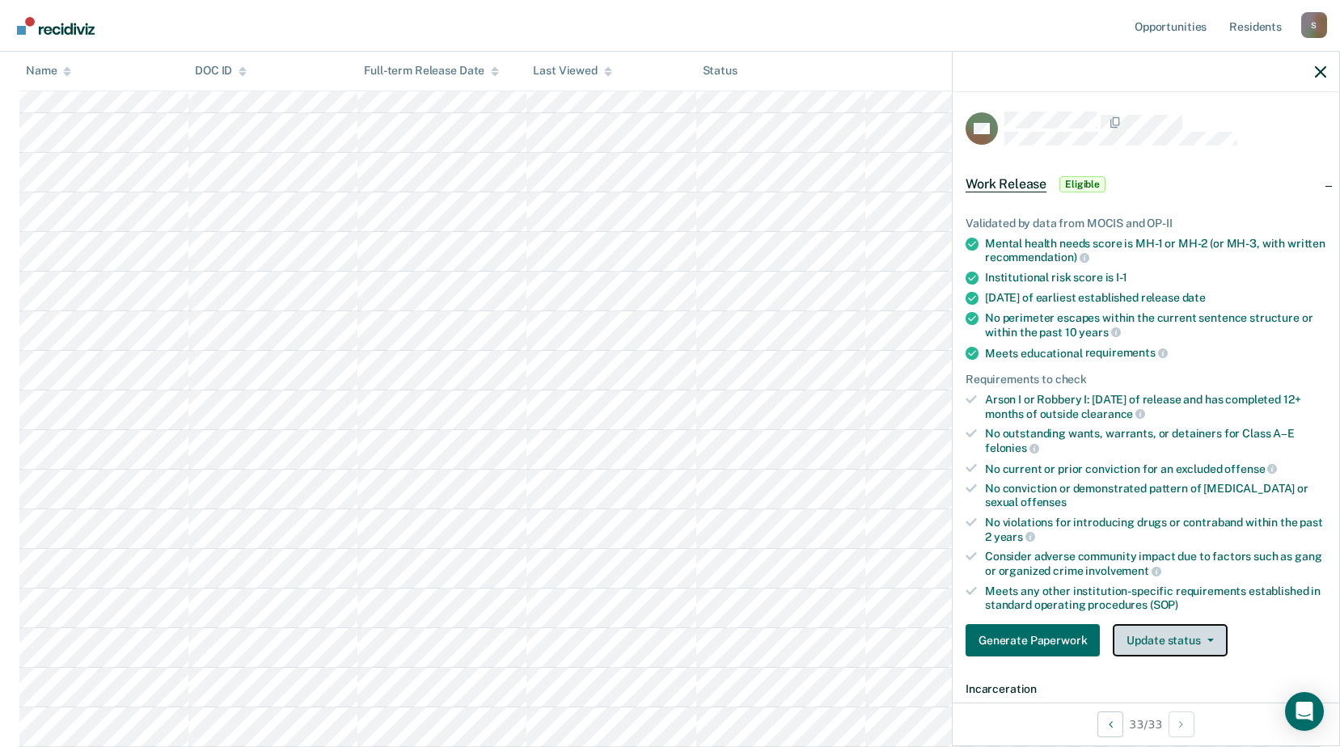
click at [1207, 639] on icon "button" at bounding box center [1210, 640] width 6 height 3
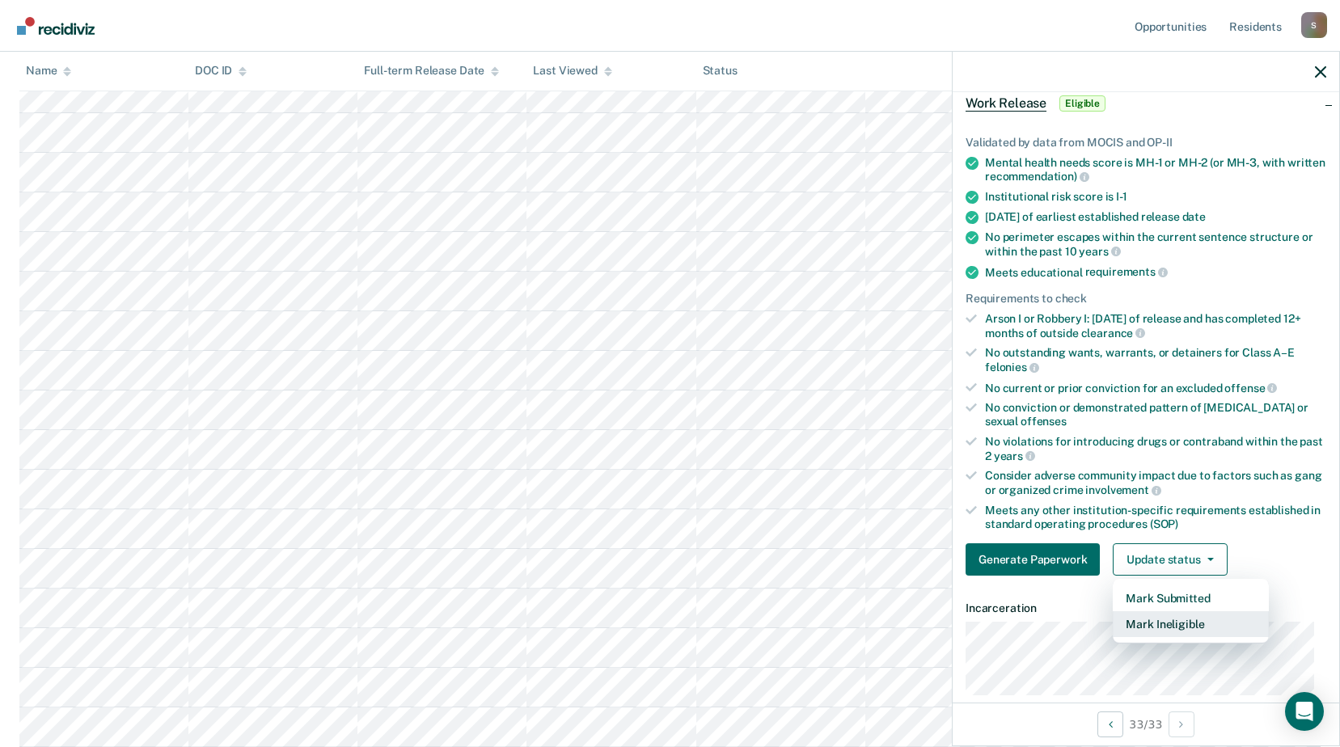
click at [1217, 626] on button "Mark Ineligible" at bounding box center [1191, 624] width 156 height 26
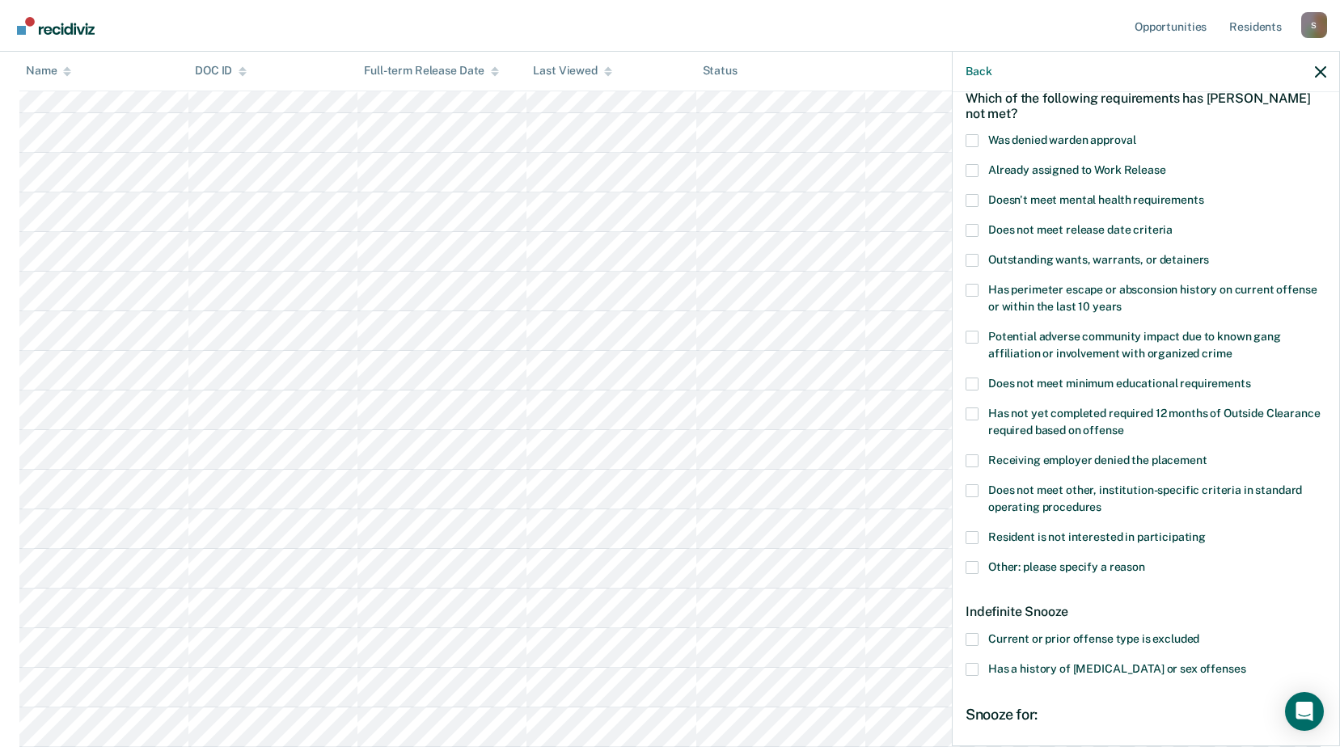
click at [970, 167] on span at bounding box center [971, 170] width 13 height 13
click at [1166, 164] on input "Already assigned to Work Release" at bounding box center [1166, 164] width 0 height 0
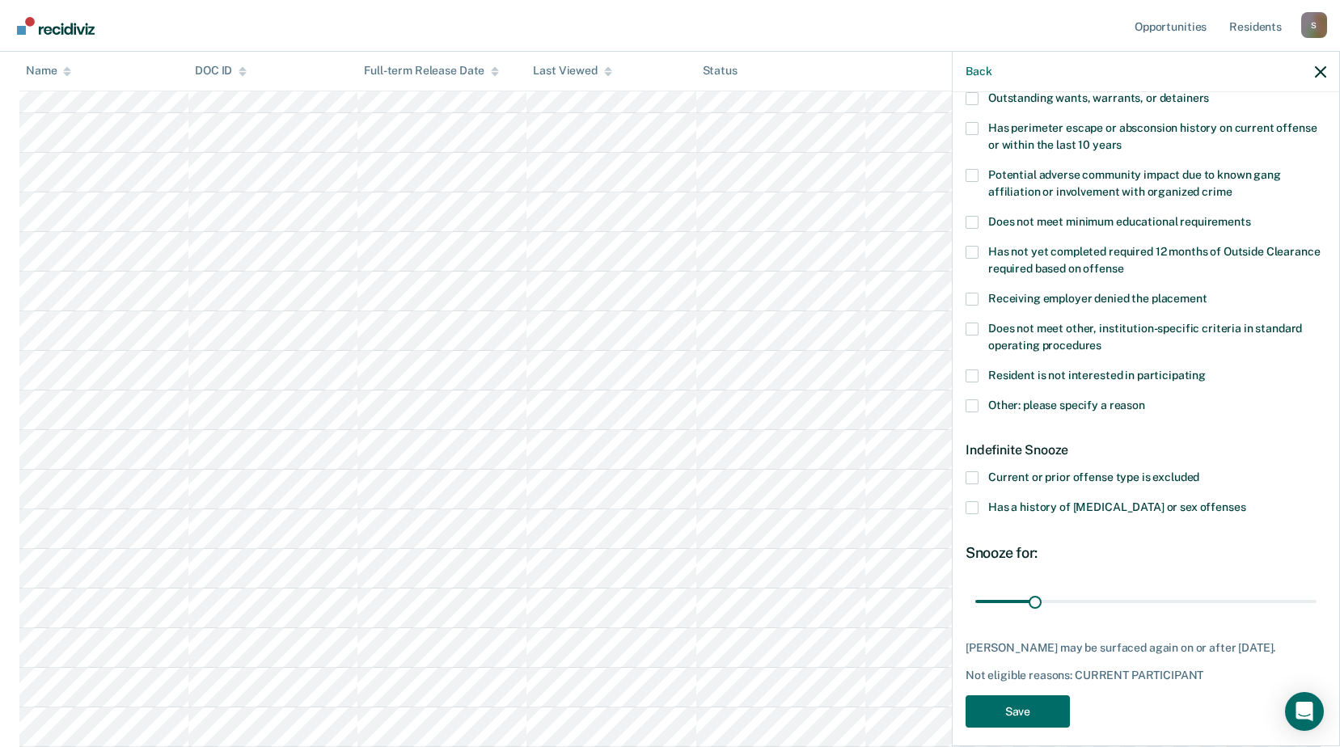
scroll to position [255, 0]
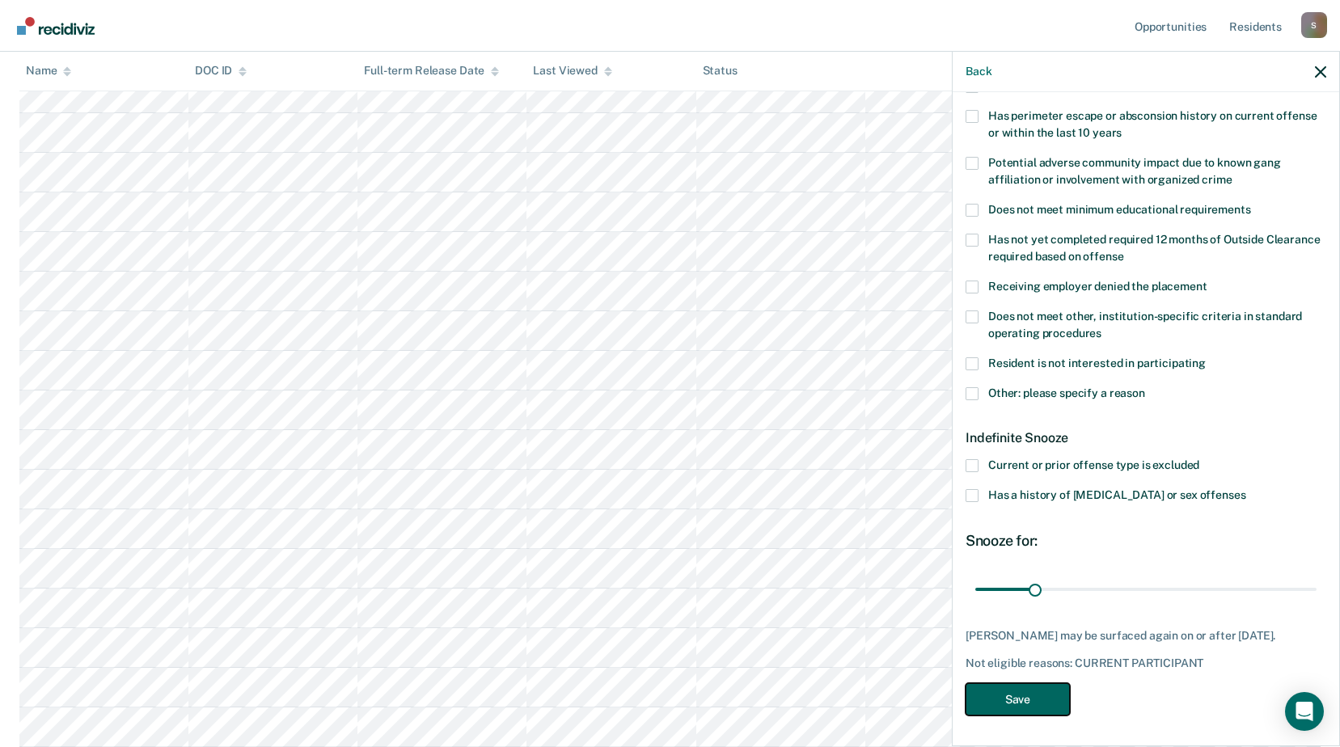
click at [1023, 698] on button "Save" at bounding box center [1017, 699] width 104 height 33
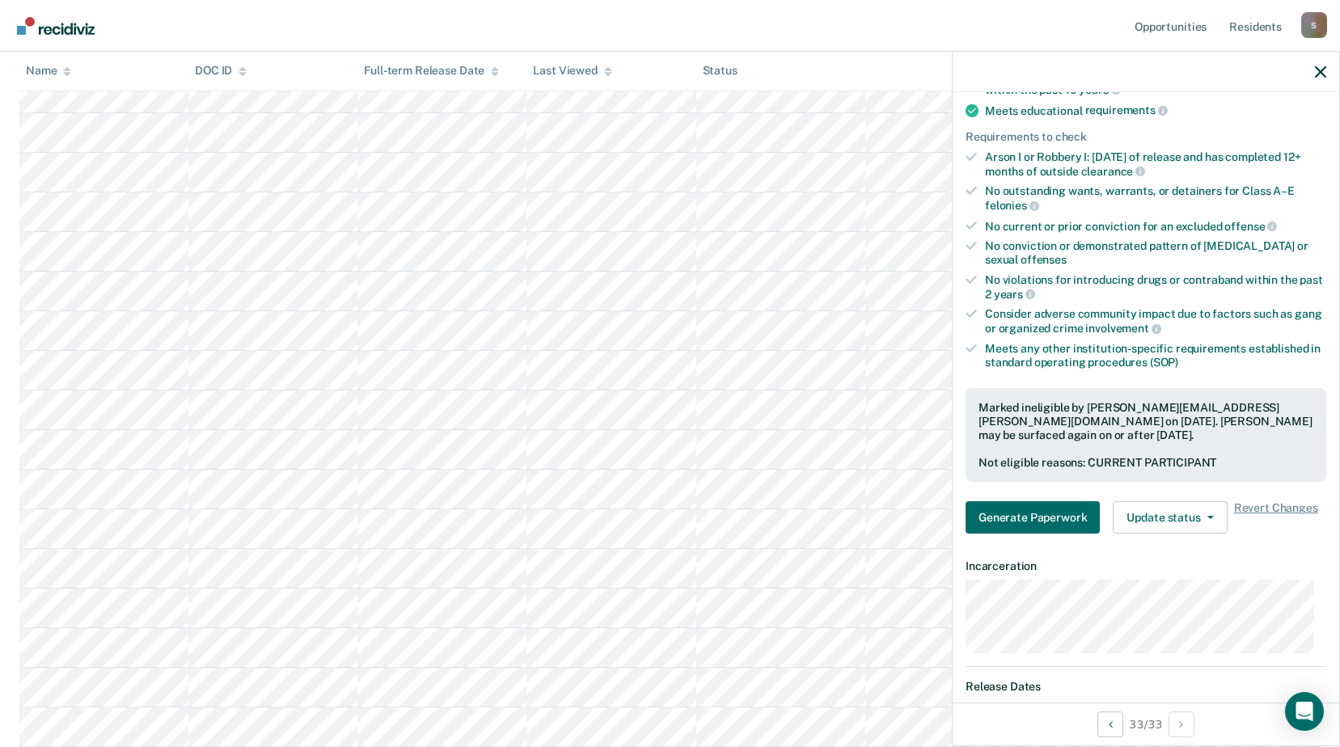
scroll to position [323, 0]
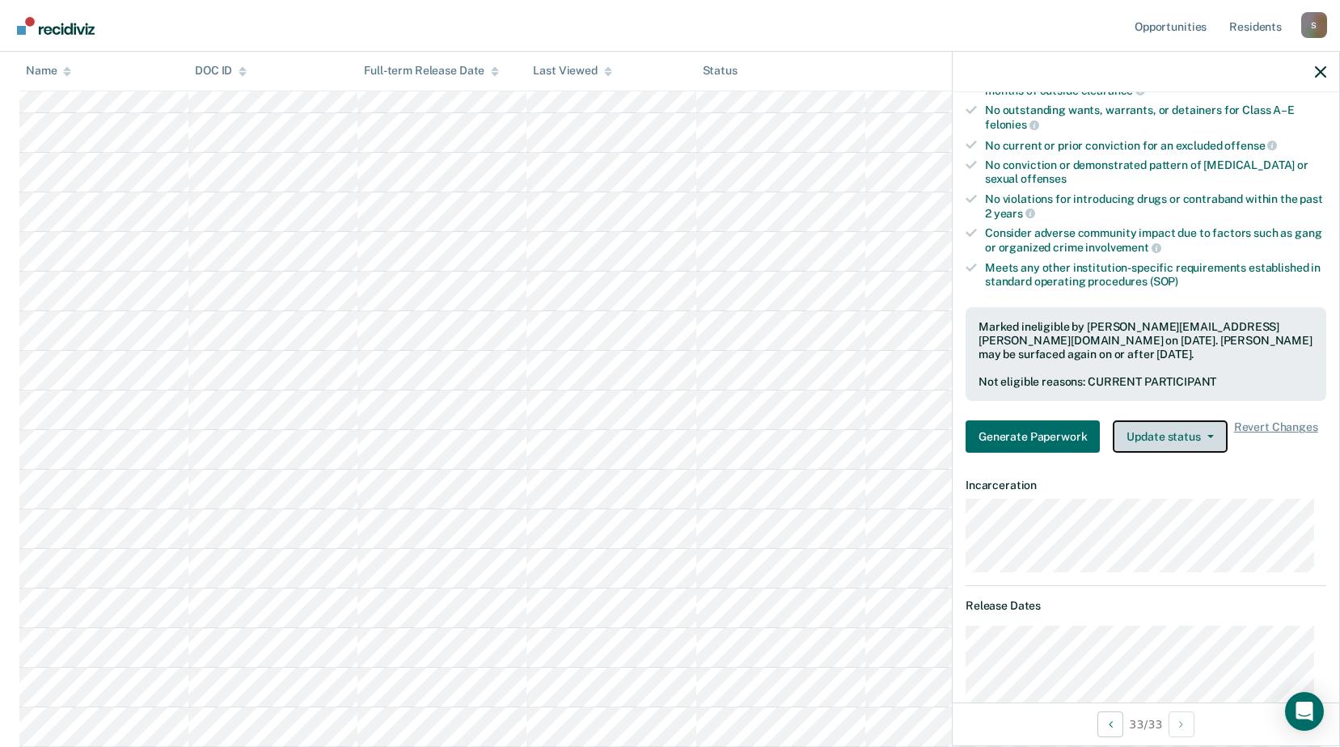
click at [1210, 437] on icon "button" at bounding box center [1210, 436] width 6 height 3
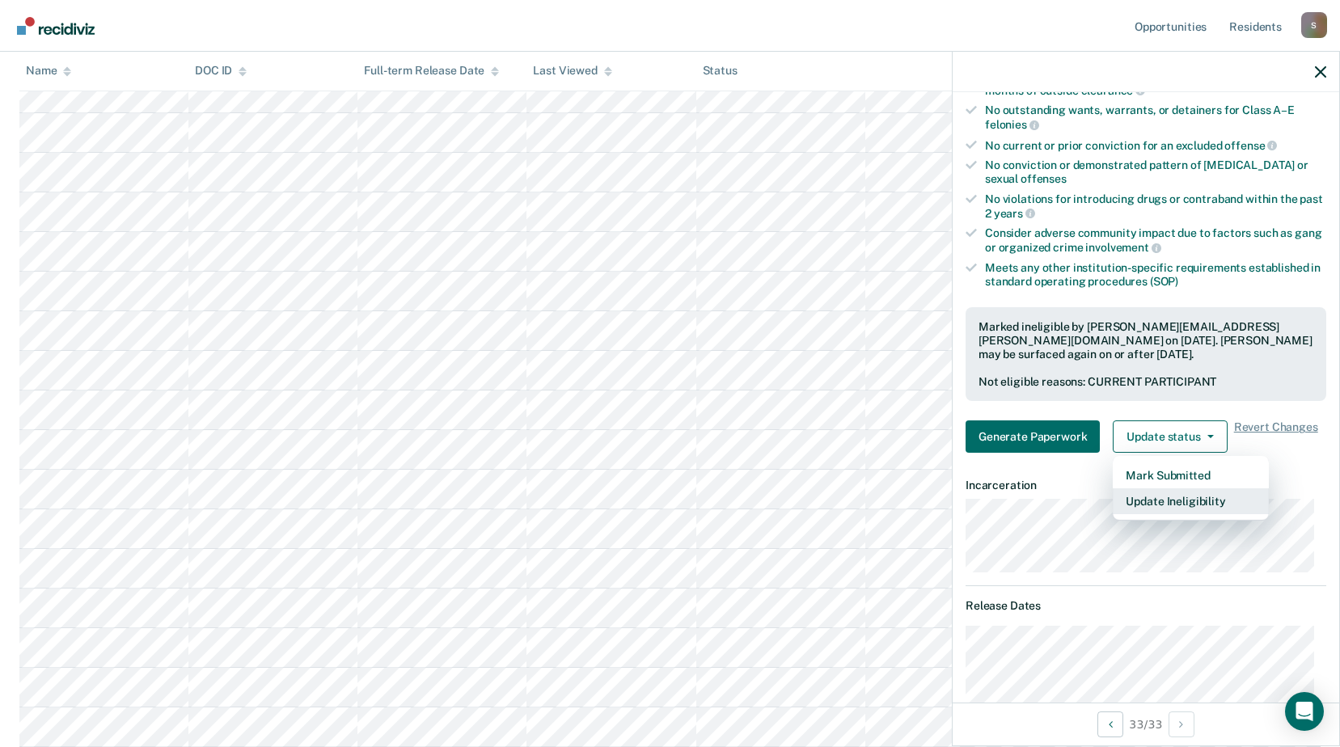
click at [1179, 504] on button "Update Ineligibility" at bounding box center [1191, 501] width 156 height 26
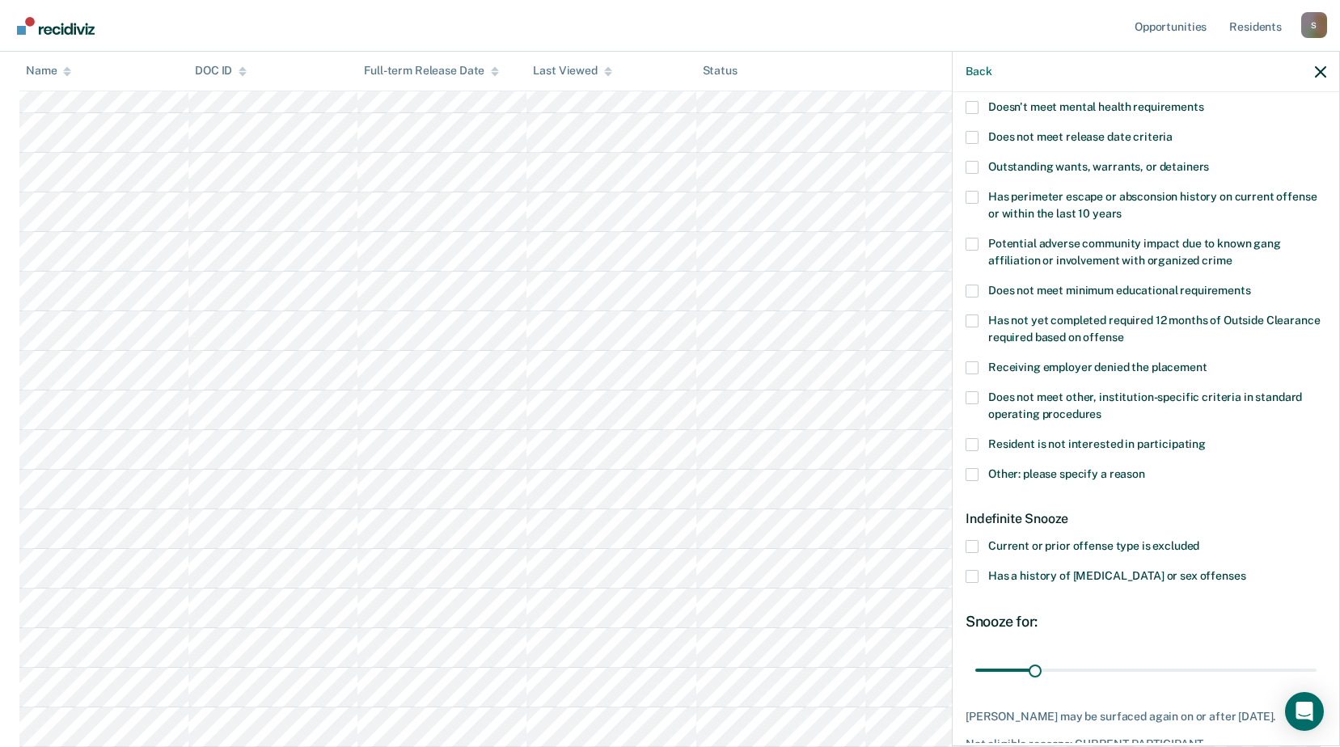
scroll to position [255, 0]
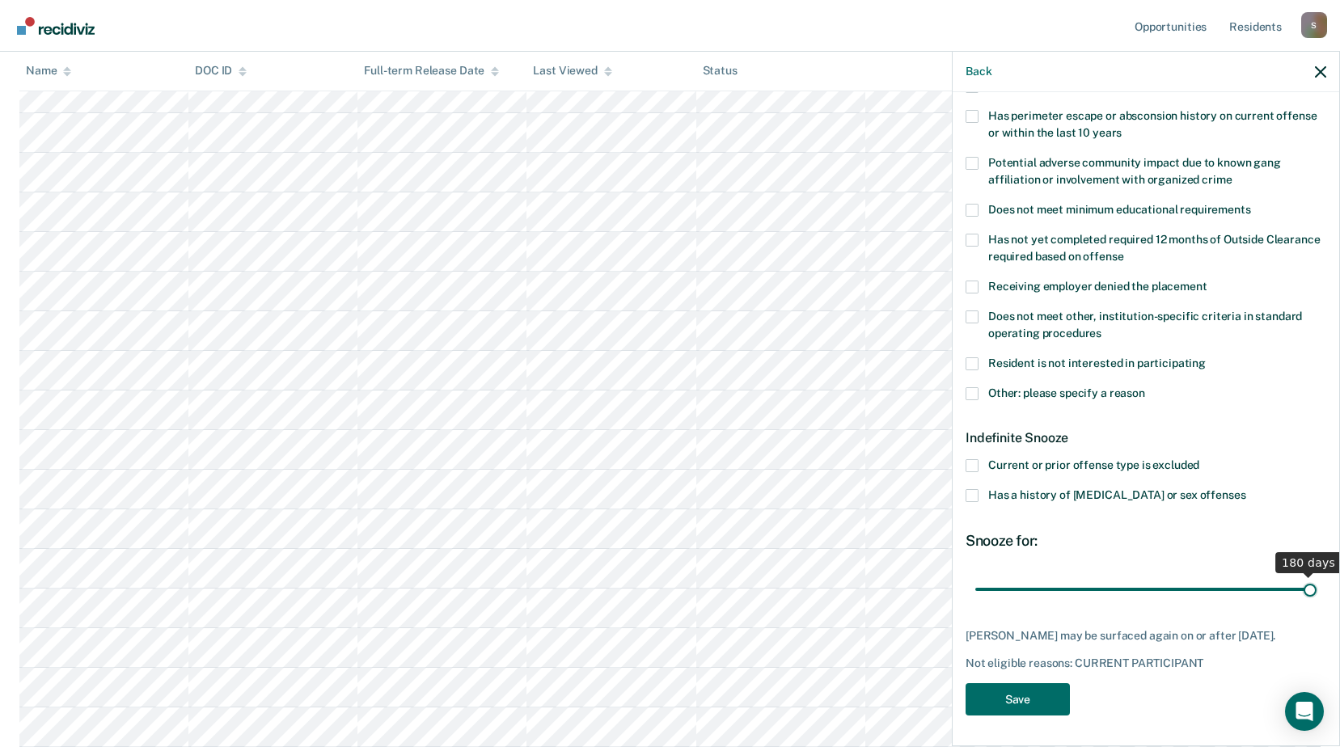
drag, startPoint x: 1030, startPoint y: 585, endPoint x: 1309, endPoint y: 596, distance: 279.2
type input "180"
click at [1309, 596] on input "range" at bounding box center [1145, 589] width 341 height 28
click at [1032, 701] on button "Save" at bounding box center [1017, 699] width 104 height 33
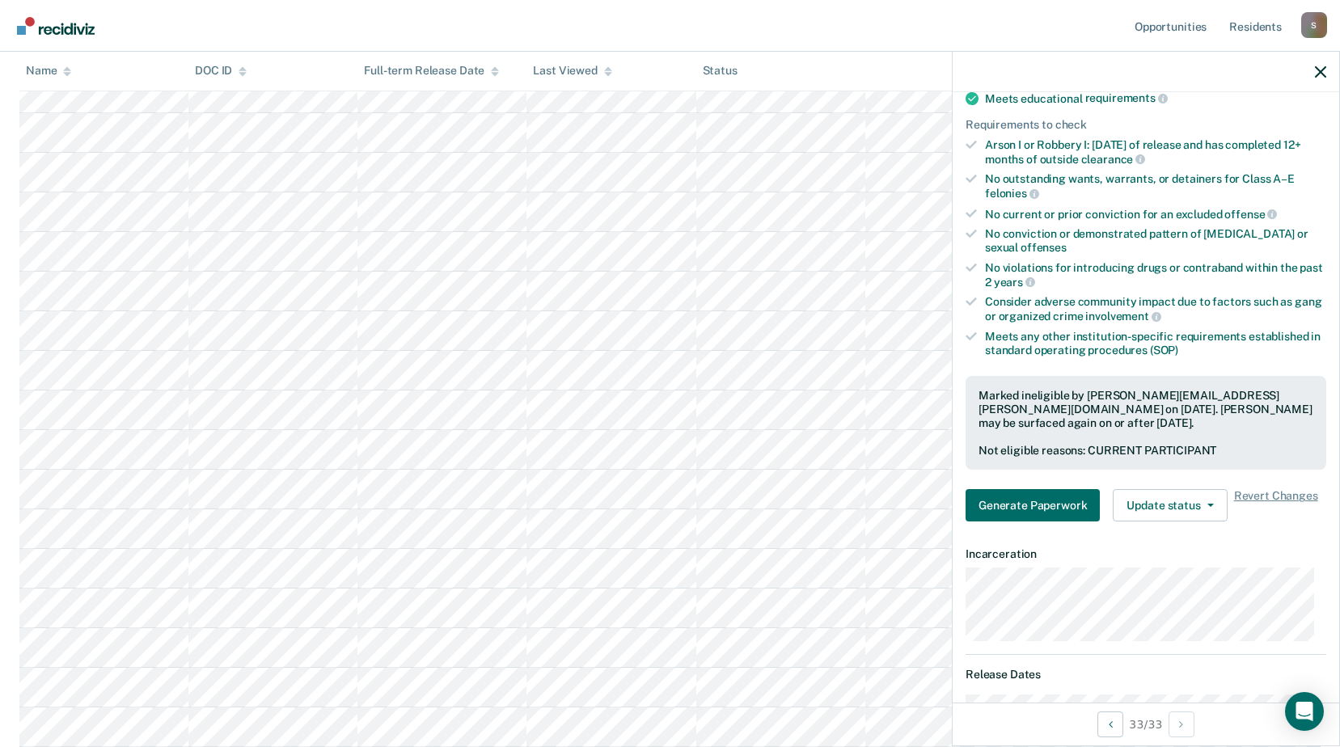
click at [763, 17] on nav "Opportunities Resident s [PERSON_NAME][EMAIL_ADDRESS][PERSON_NAME][DOMAIN_NAME]…" at bounding box center [670, 25] width 1314 height 51
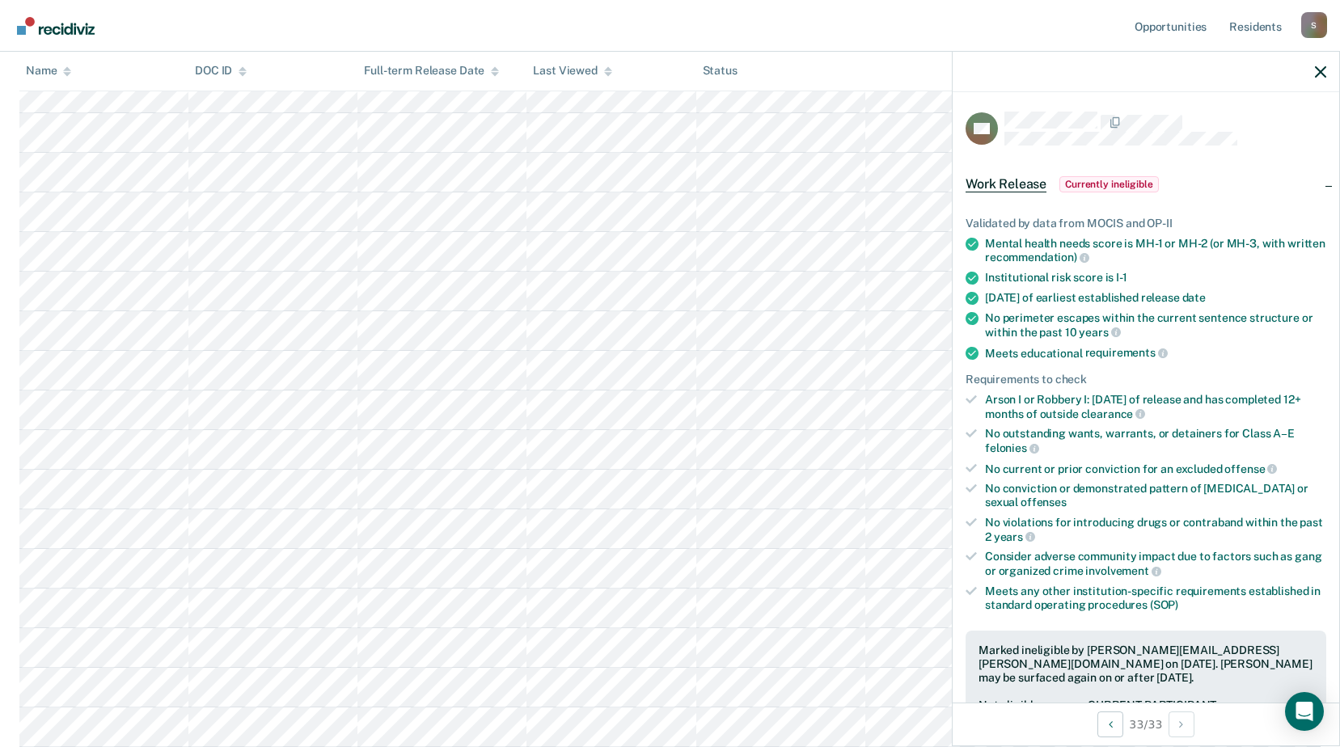
scroll to position [775, 0]
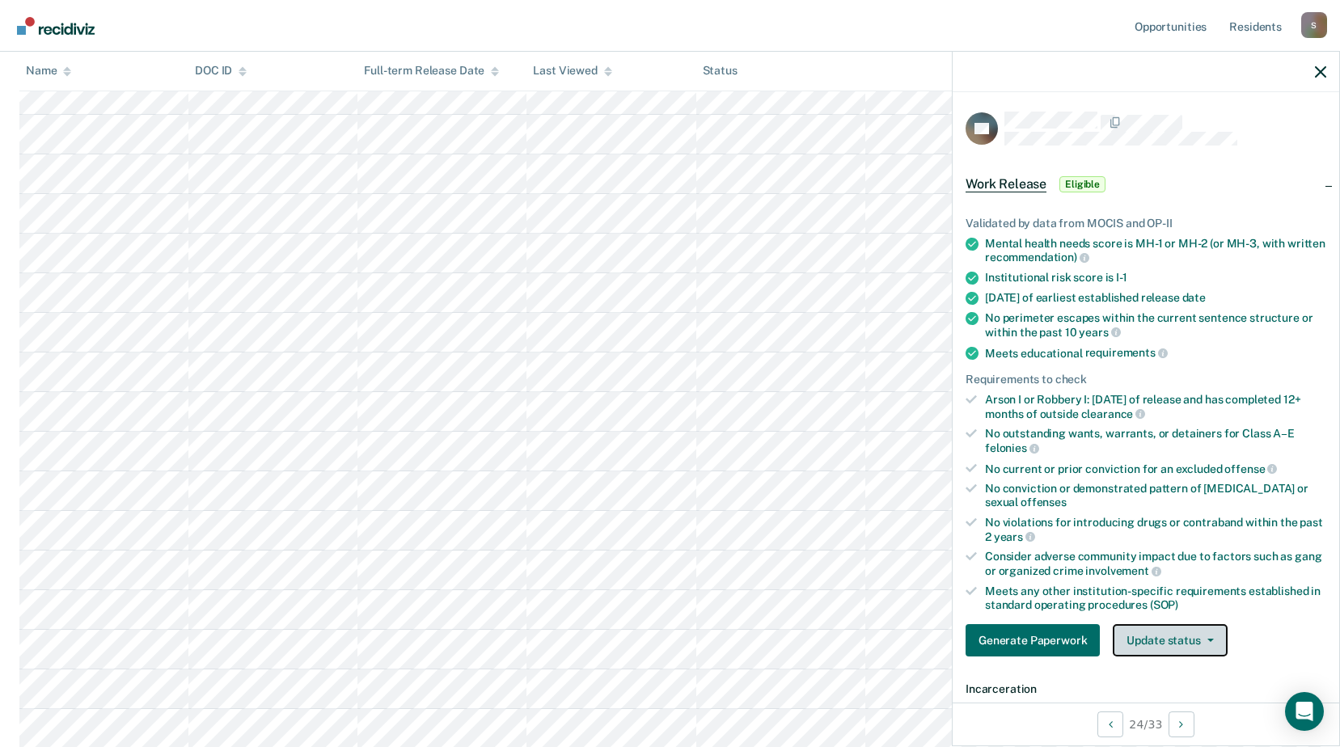
click at [1211, 640] on icon "button" at bounding box center [1210, 640] width 6 height 3
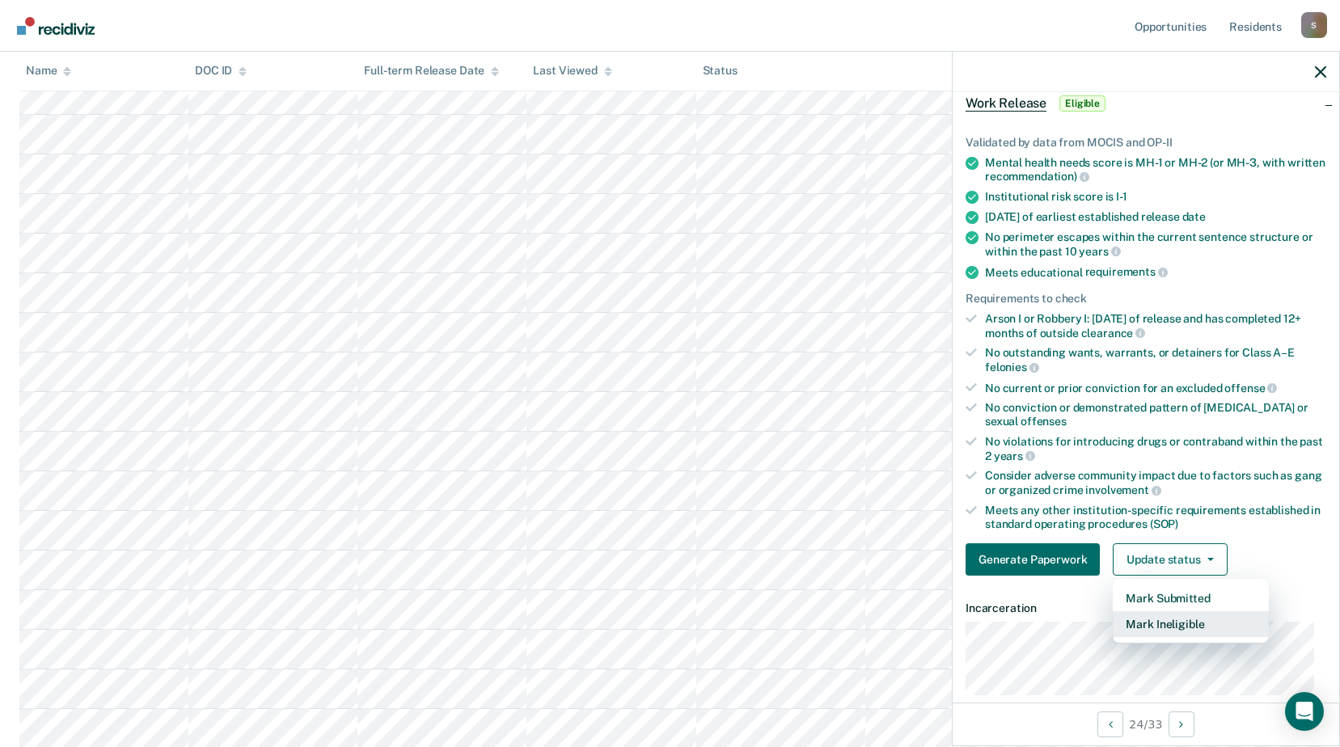
click at [1211, 627] on button "Mark Ineligible" at bounding box center [1191, 624] width 156 height 26
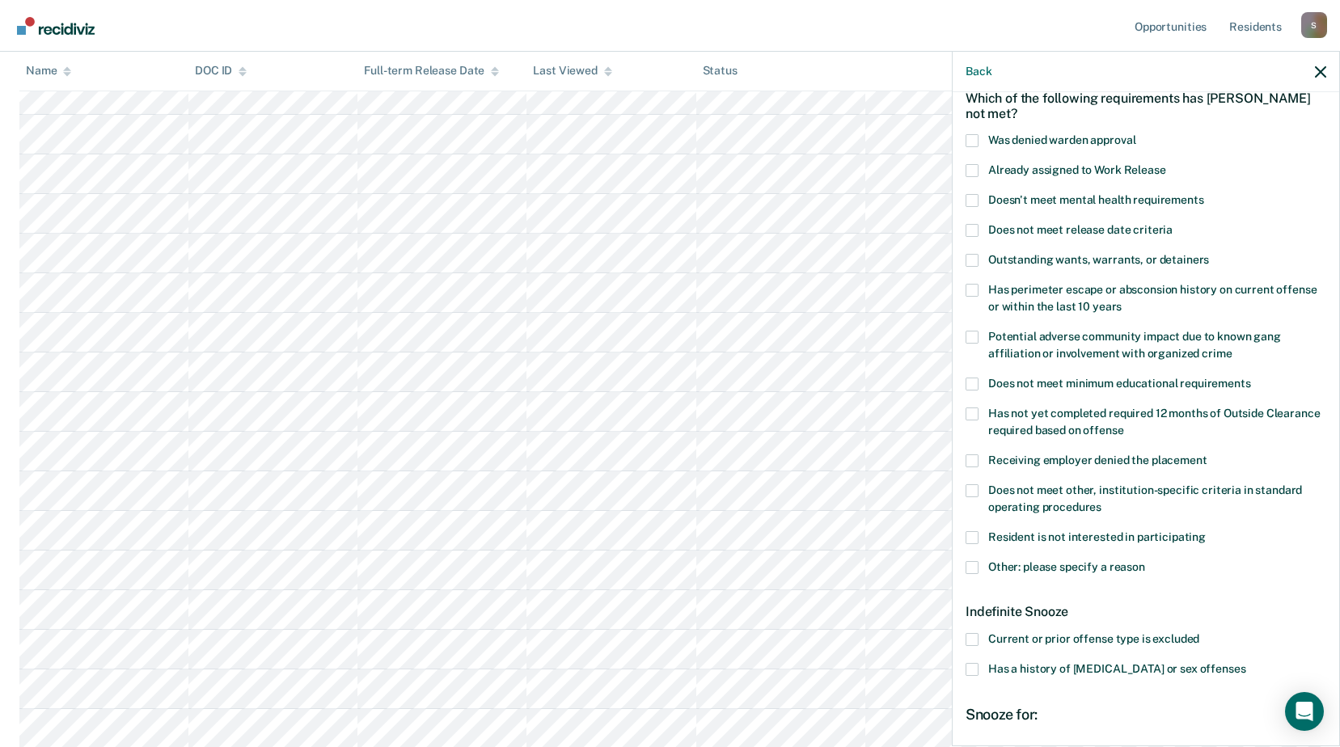
click at [975, 566] on span at bounding box center [971, 567] width 13 height 13
click at [1145, 561] on input "Other: please specify a reason" at bounding box center [1145, 561] width 0 height 0
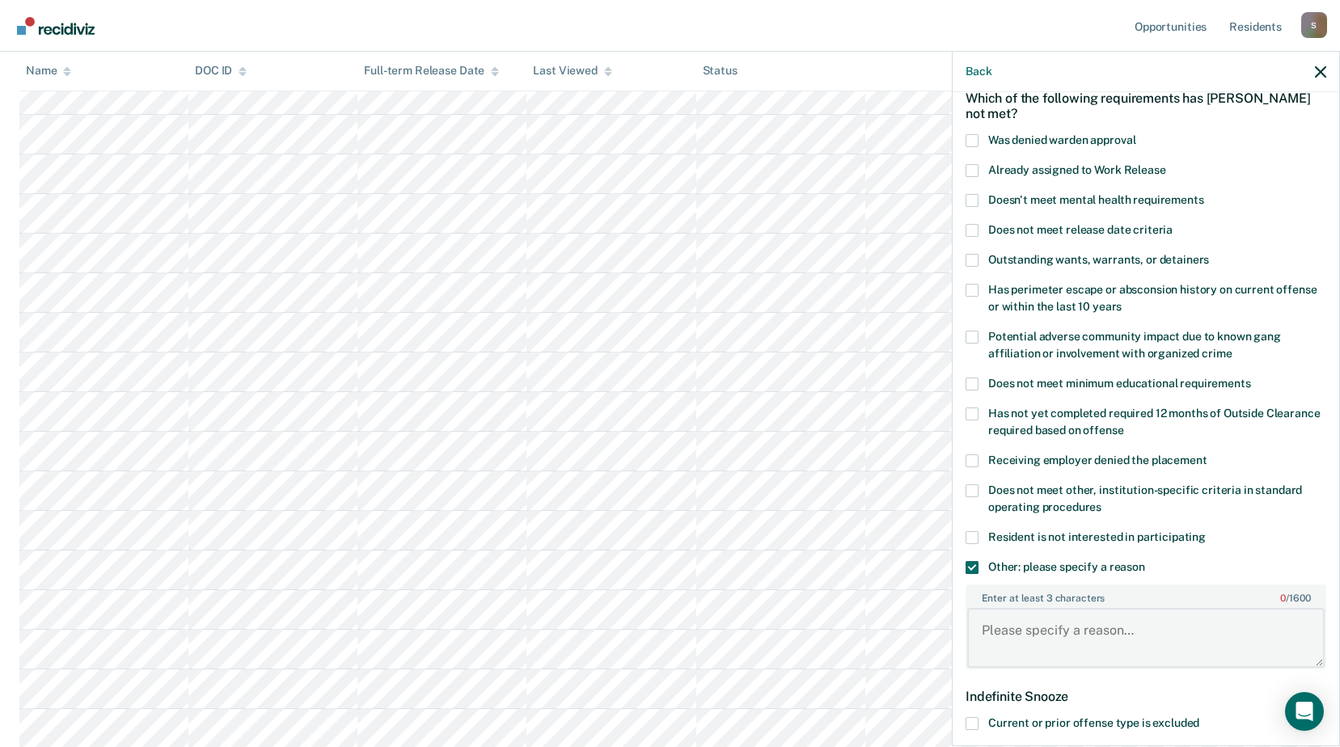
click at [1114, 644] on textarea "Enter at least 3 characters 0 / 1600" at bounding box center [1145, 638] width 357 height 60
type textarea "S"
type textarea "in for treatment transfer"
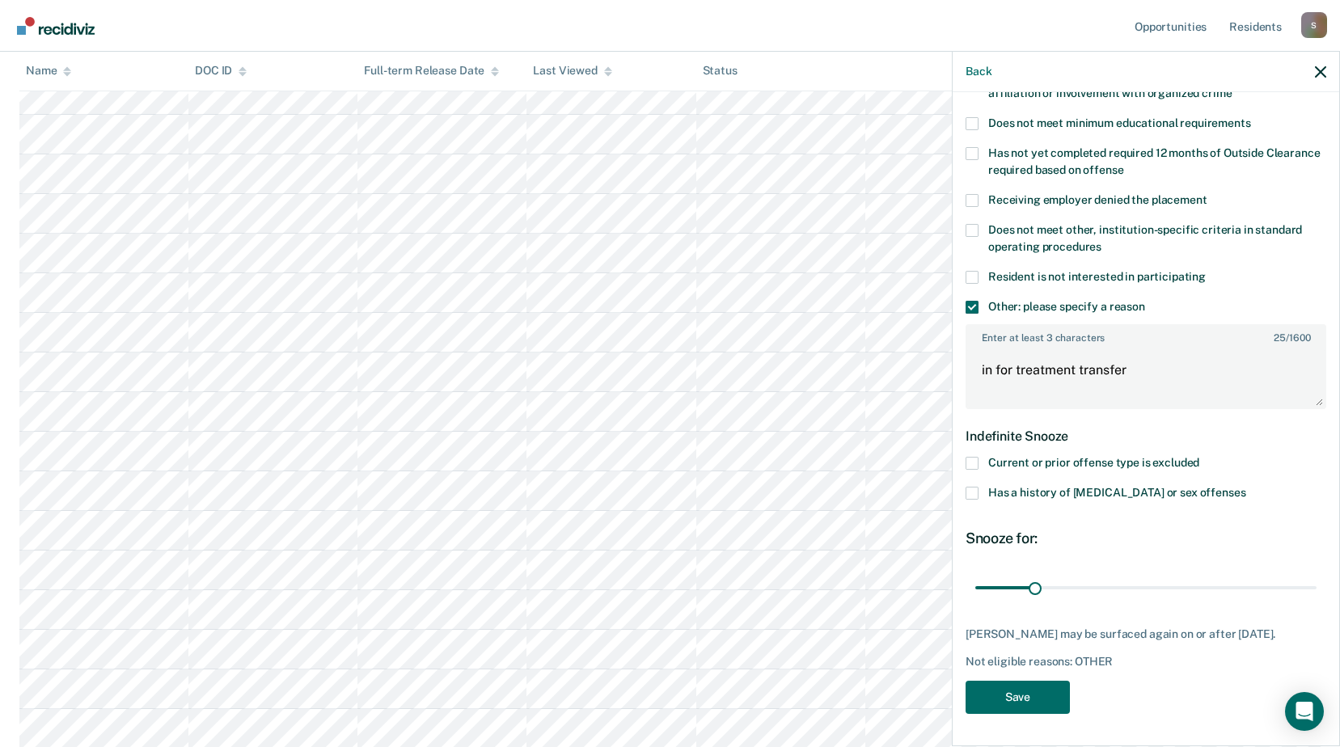
scroll to position [353, 0]
click at [1035, 700] on button "Save" at bounding box center [1017, 697] width 104 height 33
